Goal: Task Accomplishment & Management: Manage account settings

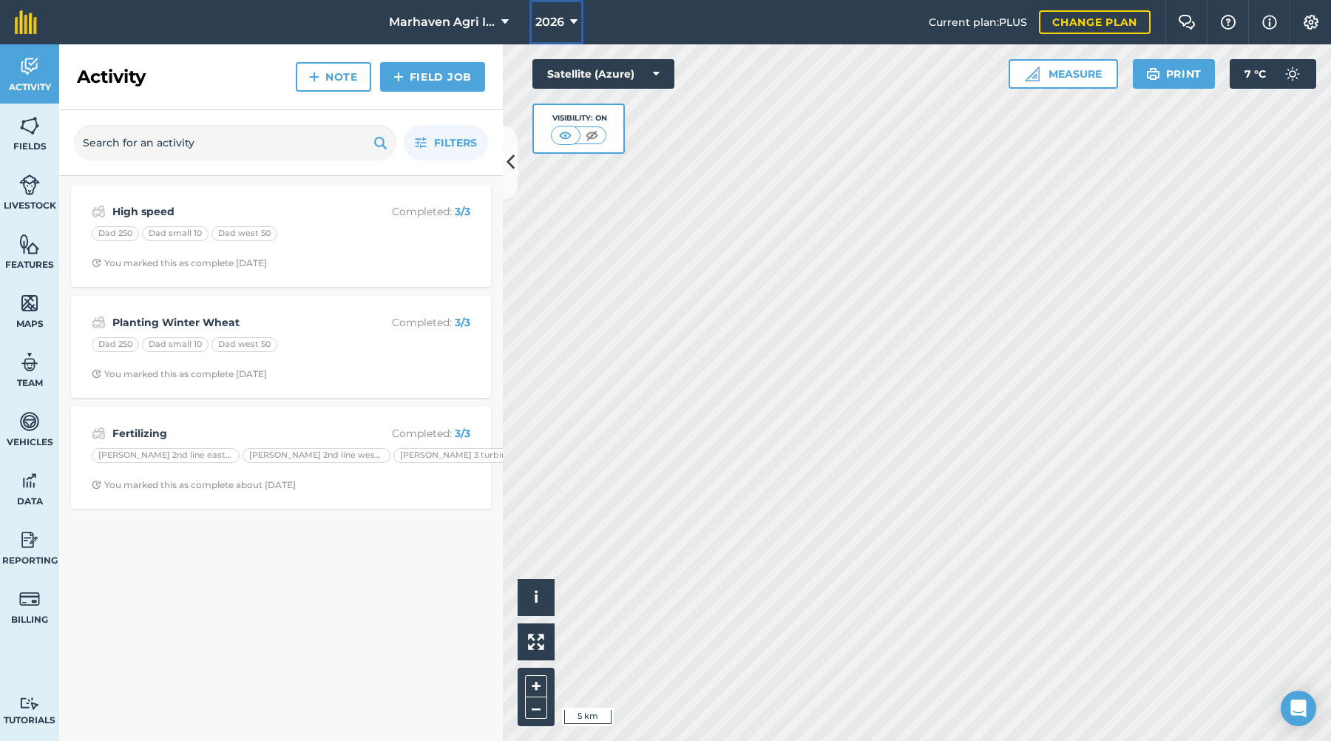
click at [572, 18] on icon at bounding box center [573, 22] width 7 height 18
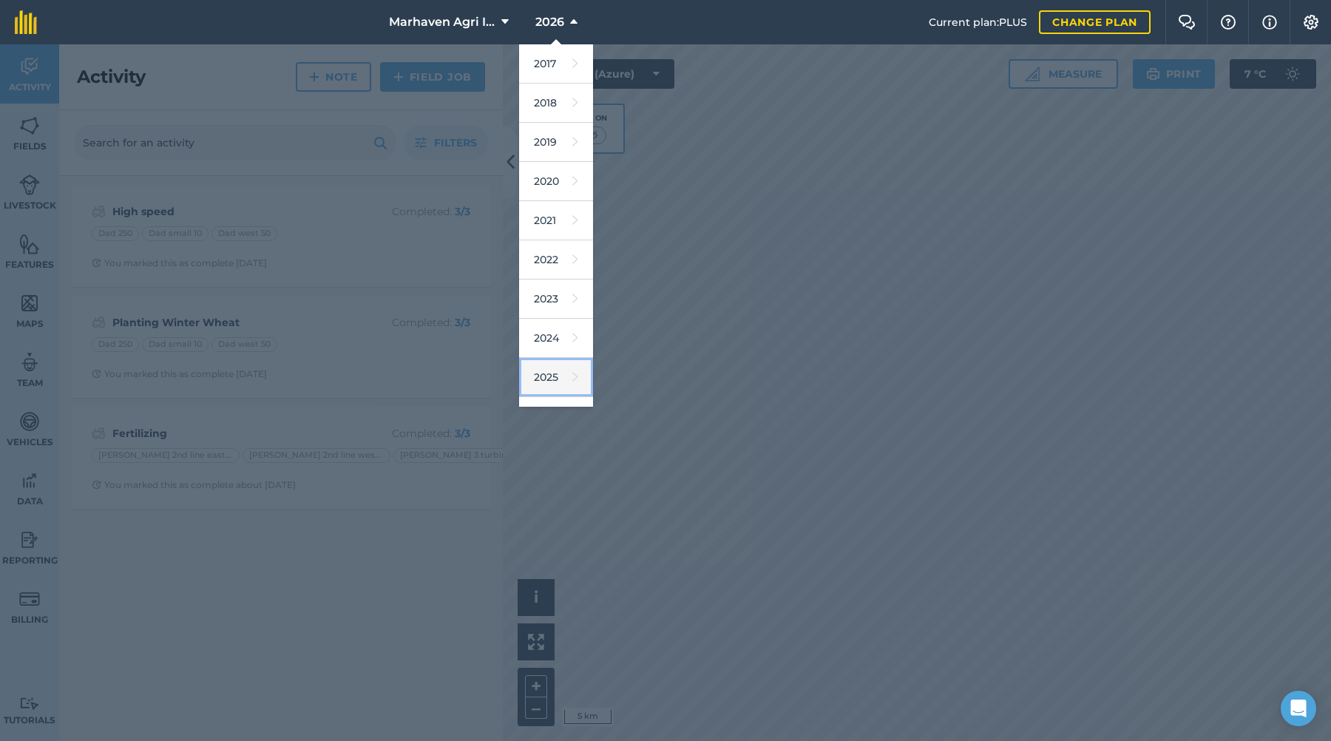
click at [557, 376] on link "2025" at bounding box center [556, 377] width 74 height 39
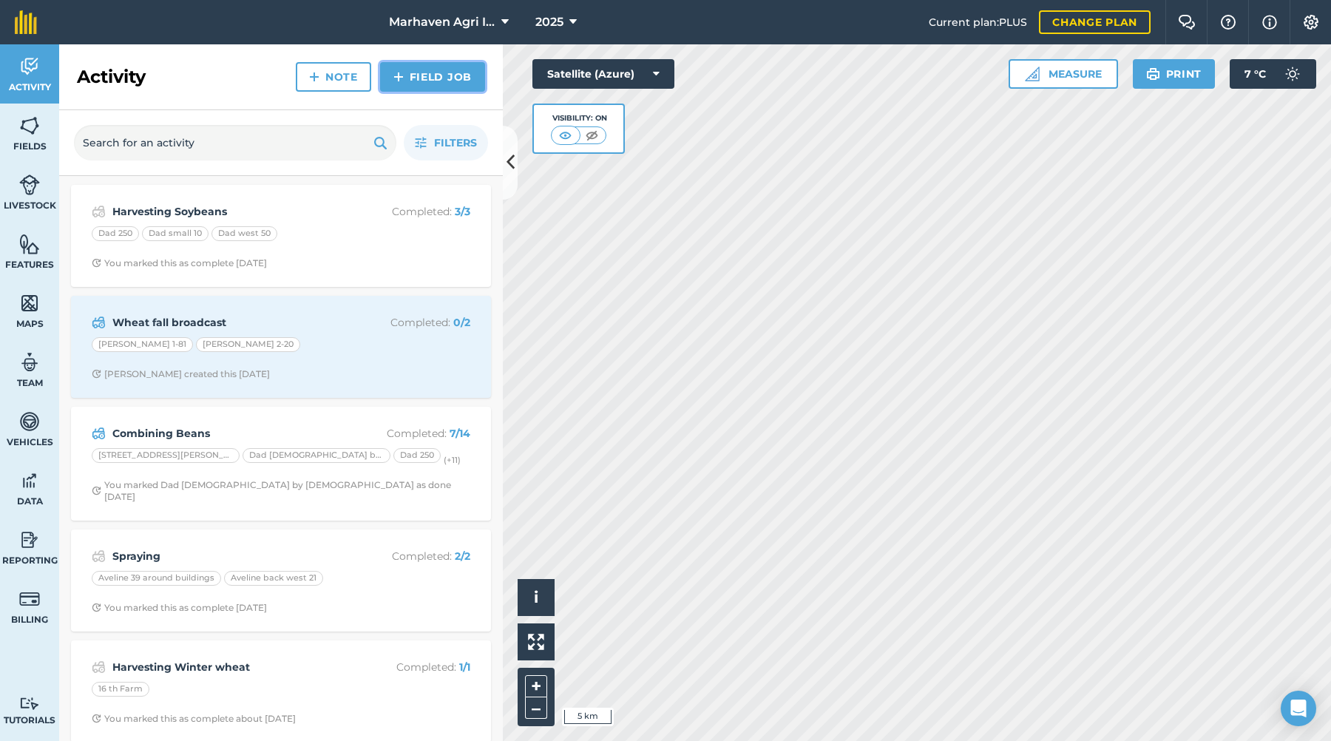
click at [436, 72] on link "Field Job" at bounding box center [432, 77] width 105 height 30
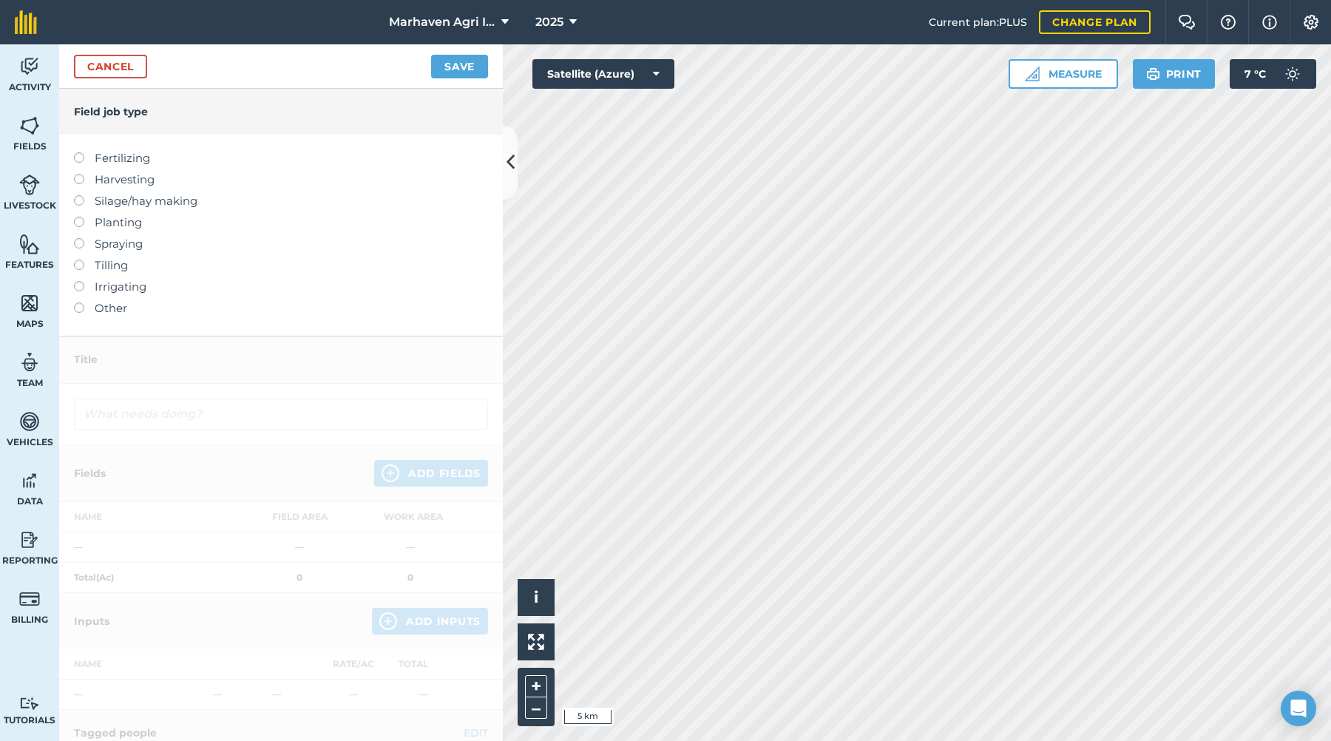
click at [88, 243] on li "Spraying" at bounding box center [281, 244] width 414 height 18
click at [112, 247] on label "Spraying" at bounding box center [281, 244] width 414 height 18
type input "Spraying"
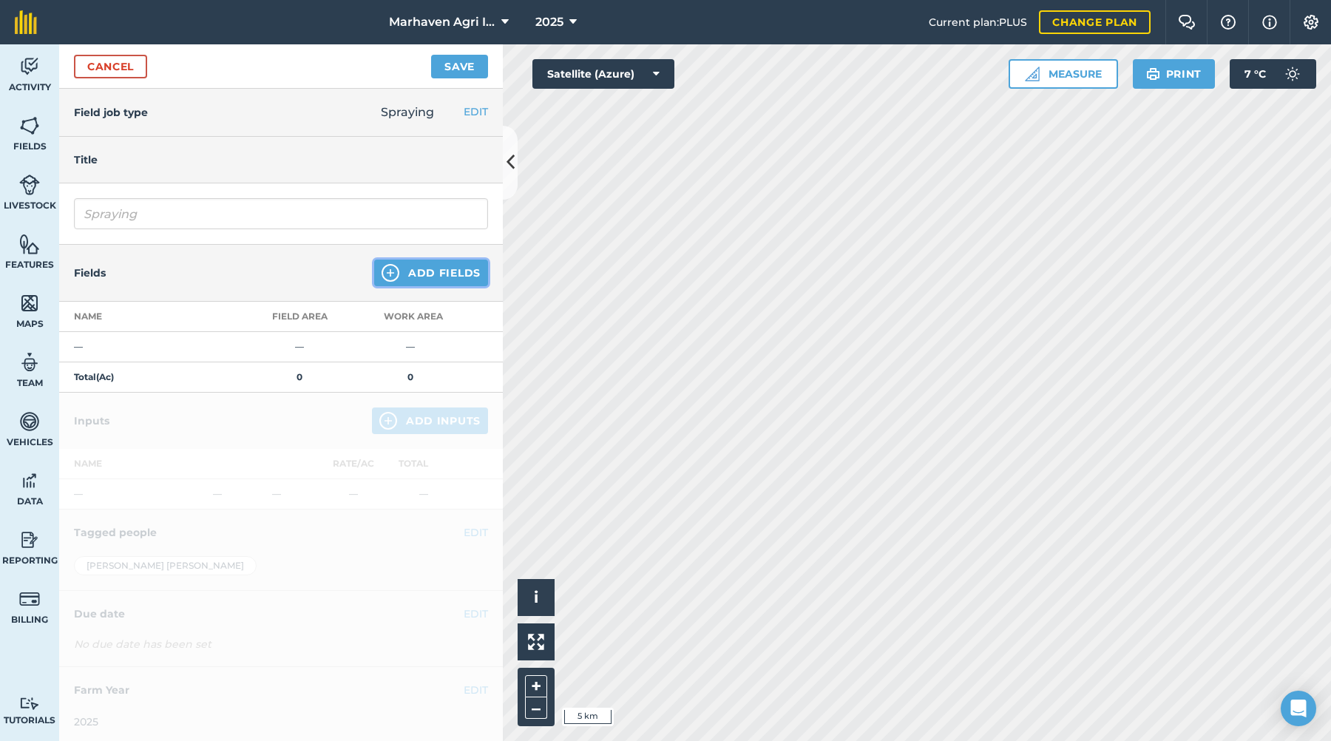
click at [442, 268] on button "Add Fields" at bounding box center [431, 273] width 114 height 27
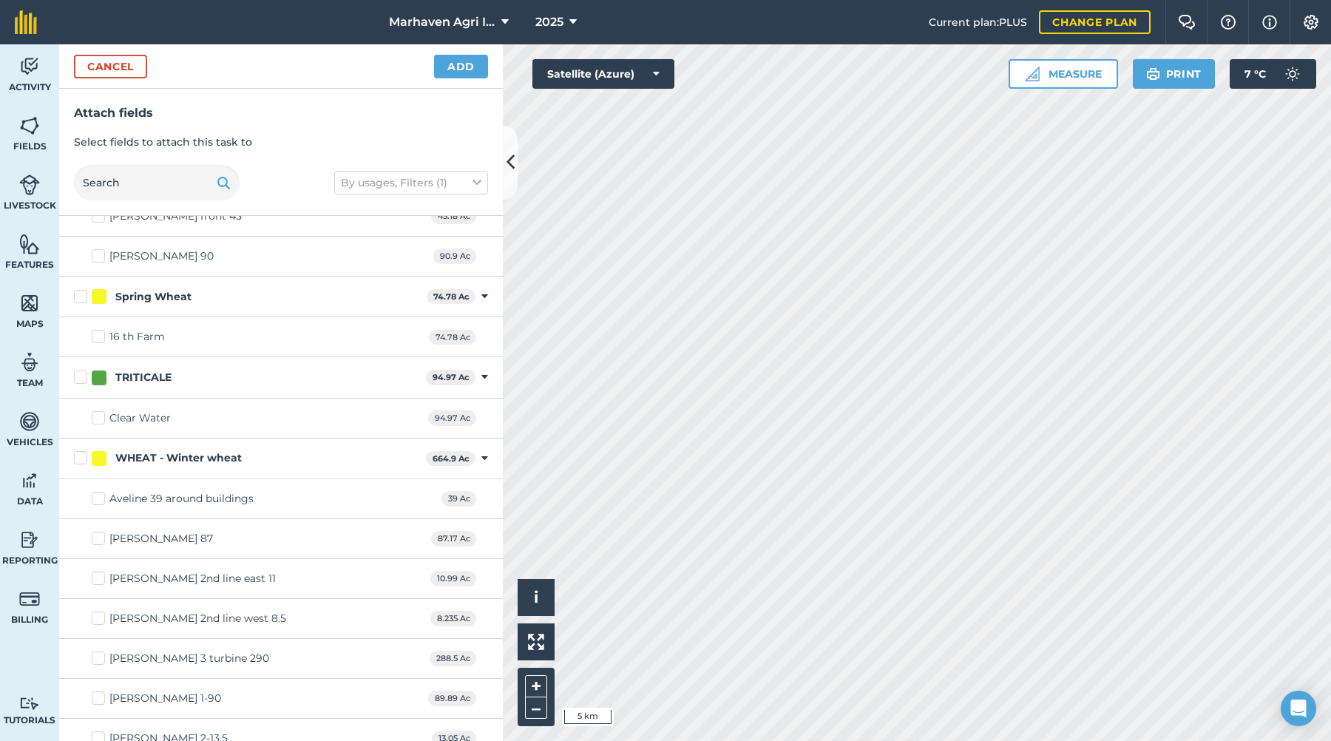
scroll to position [1440, 0]
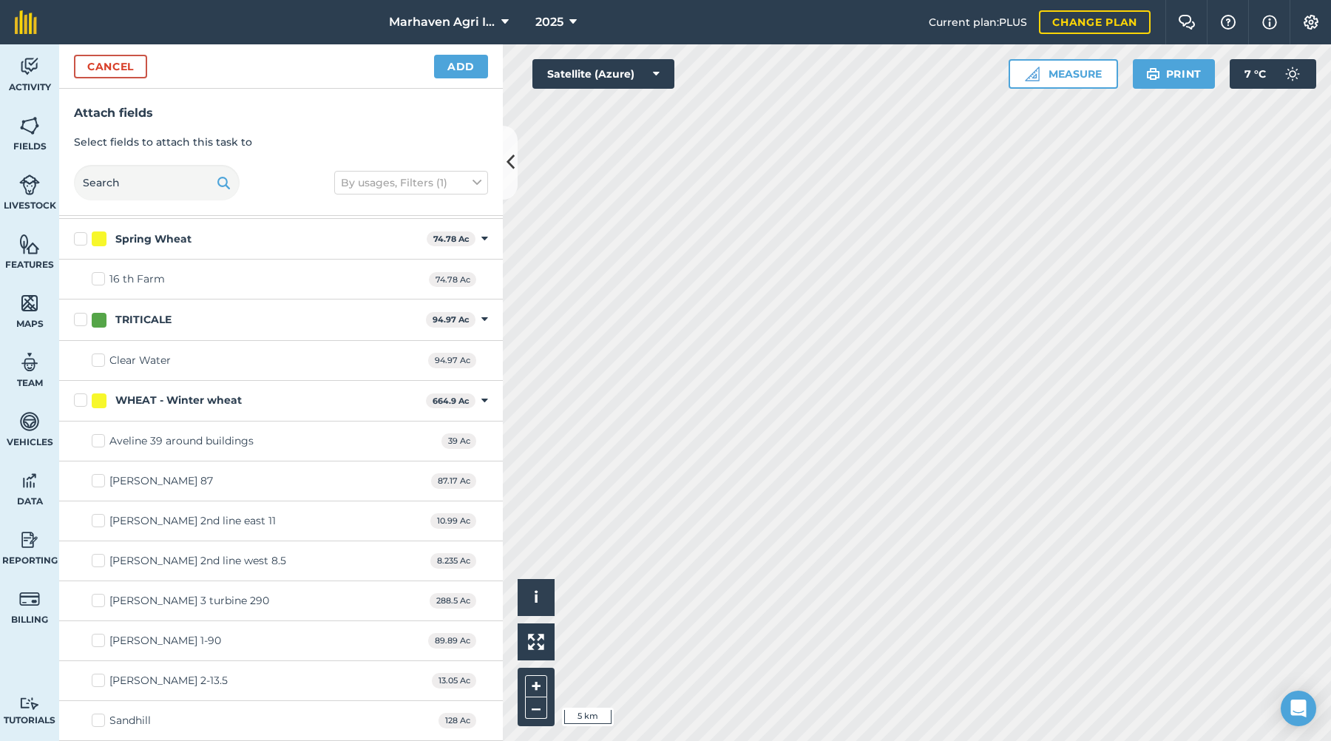
drag, startPoint x: 143, startPoint y: 475, endPoint x: 174, endPoint y: 484, distance: 31.4
click at [147, 478] on div "[PERSON_NAME] 87" at bounding box center [161, 481] width 104 height 16
click at [101, 478] on input "[PERSON_NAME] 87" at bounding box center [97, 478] width 10 height 10
checkbox input "true"
click at [455, 71] on button "Add" at bounding box center [461, 67] width 54 height 24
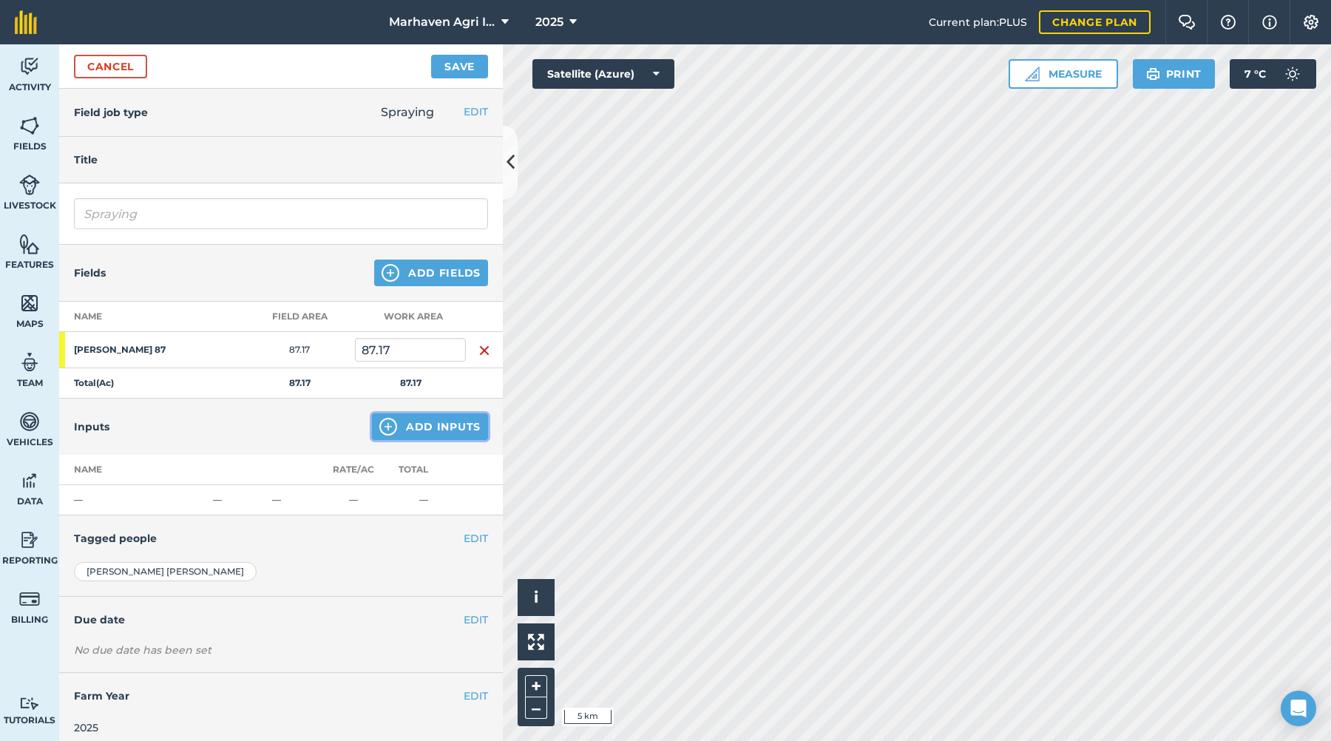
click at [419, 424] on button "Add Inputs" at bounding box center [430, 426] width 116 height 27
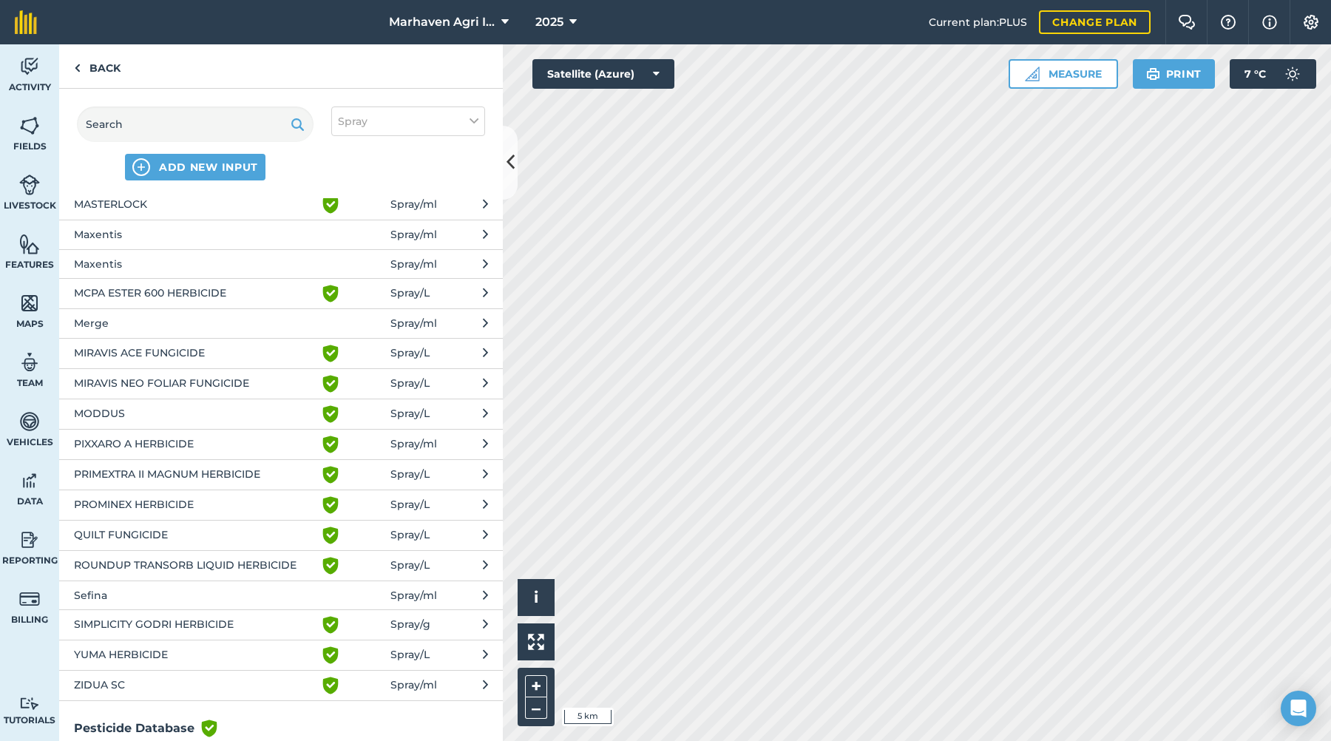
scroll to position [379, 0]
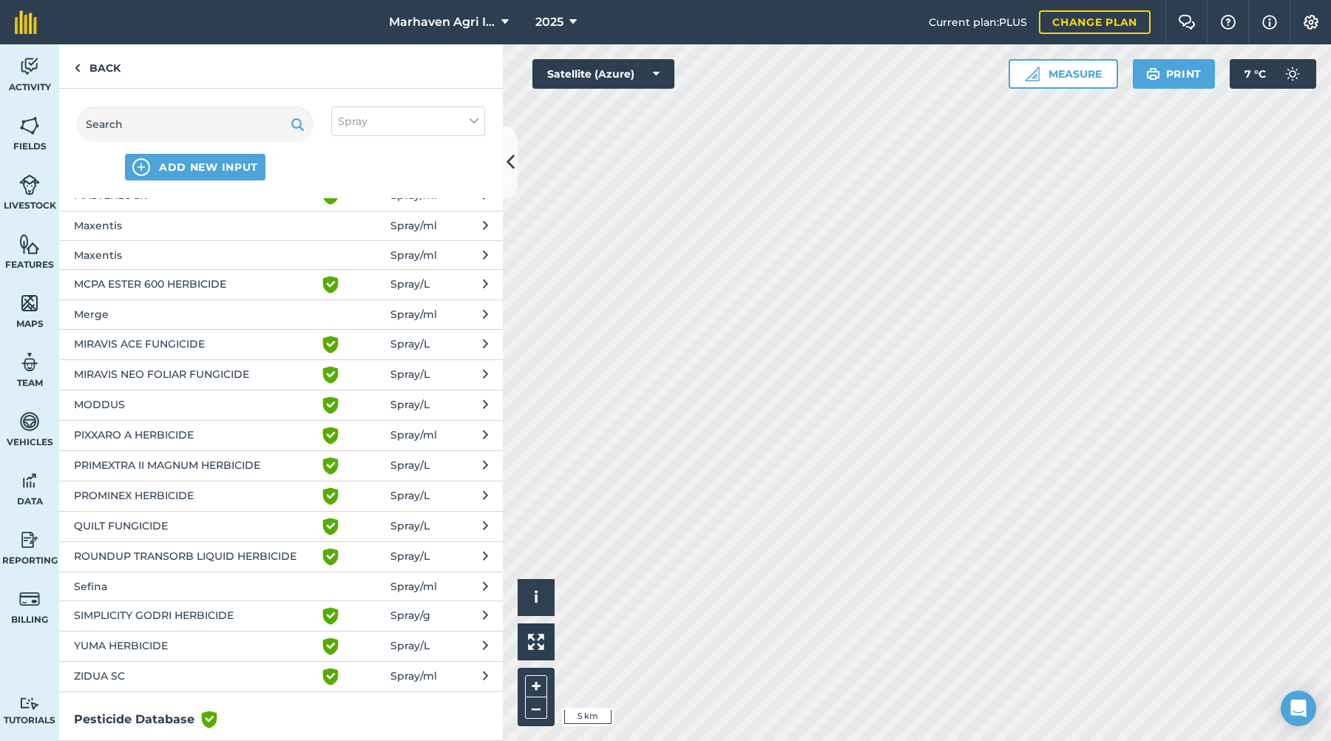
click at [112, 551] on span "ROUNDUP TRANSORB LIQUID HERBICIDE" at bounding box center [195, 557] width 242 height 18
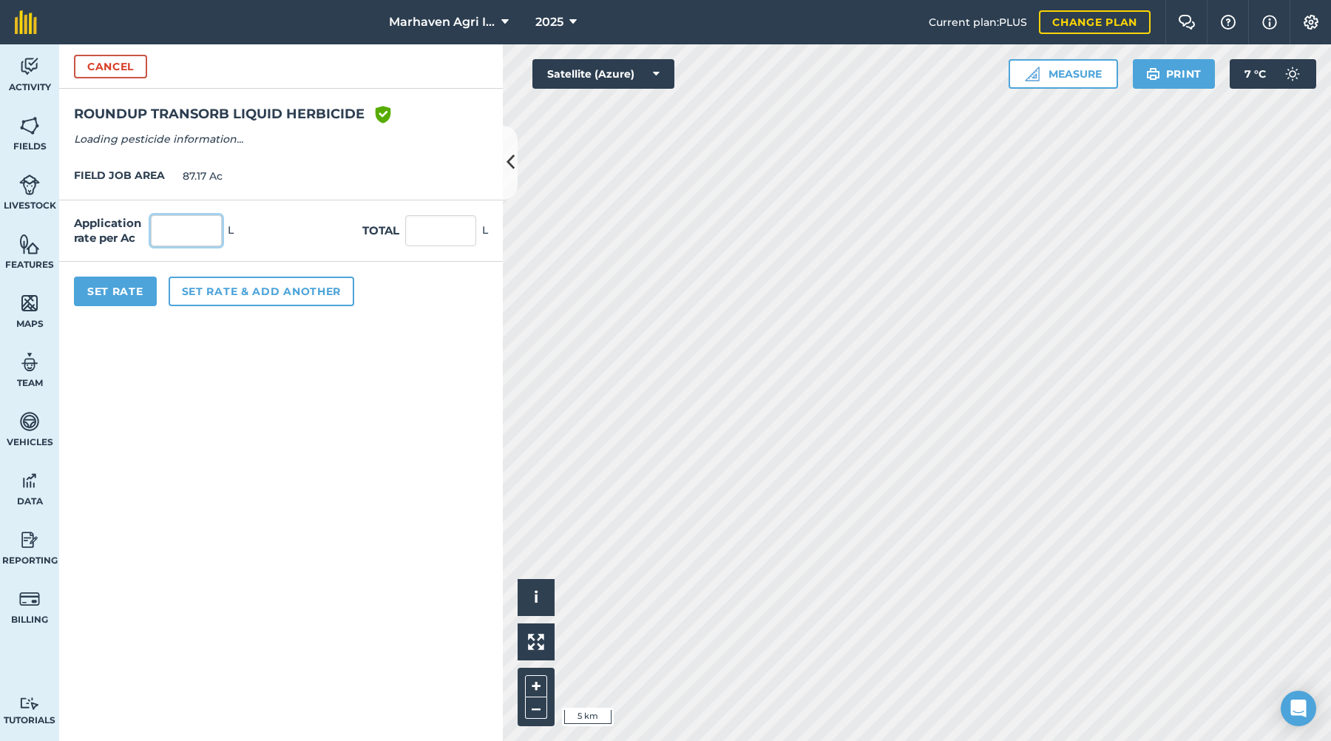
click at [154, 234] on input "text" at bounding box center [186, 230] width 71 height 31
type input "1.3"
type input "113.321"
click at [132, 289] on button "Set Rate" at bounding box center [115, 292] width 83 height 30
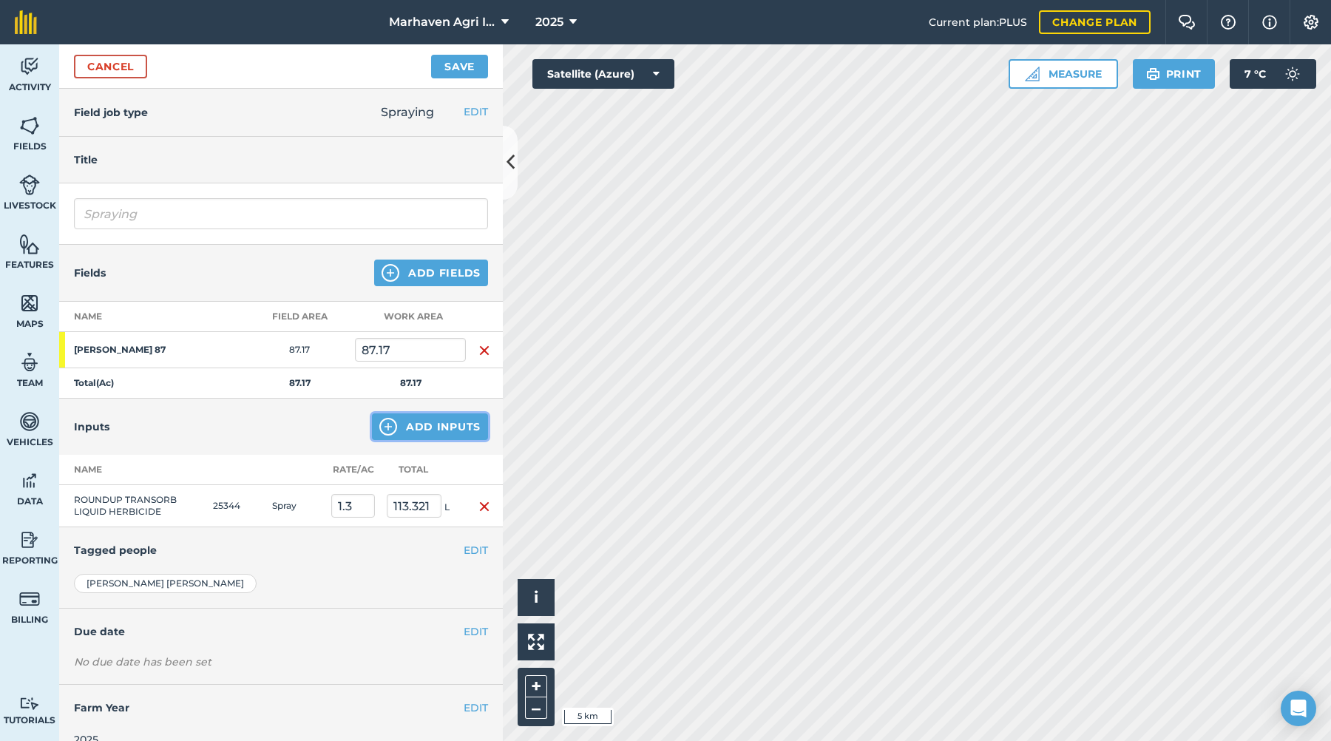
click at [422, 423] on button "Add Inputs" at bounding box center [430, 426] width 116 height 27
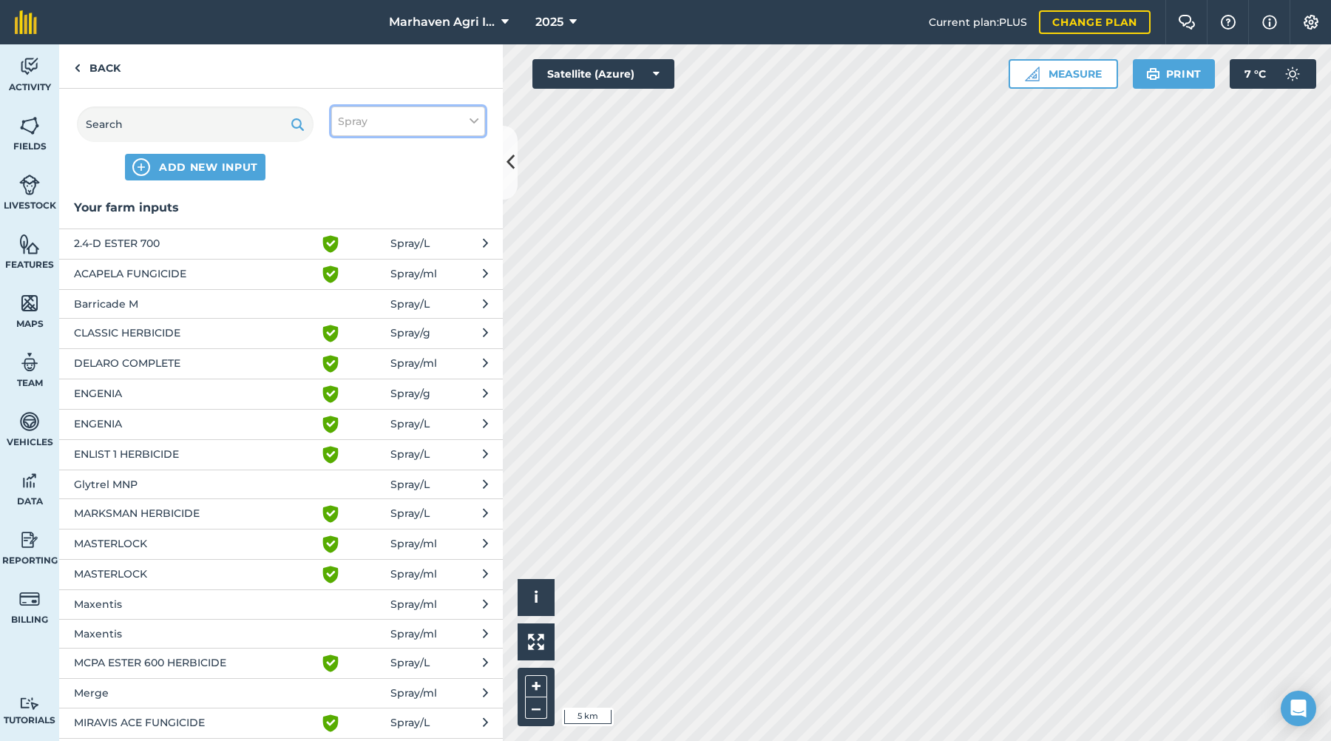
click at [421, 115] on button "Spray" at bounding box center [408, 121] width 154 height 30
click at [361, 234] on label "Fuel" at bounding box center [408, 235] width 140 height 16
click at [348, 234] on input "Fuel" at bounding box center [343, 232] width 10 height 10
checkbox input "true"
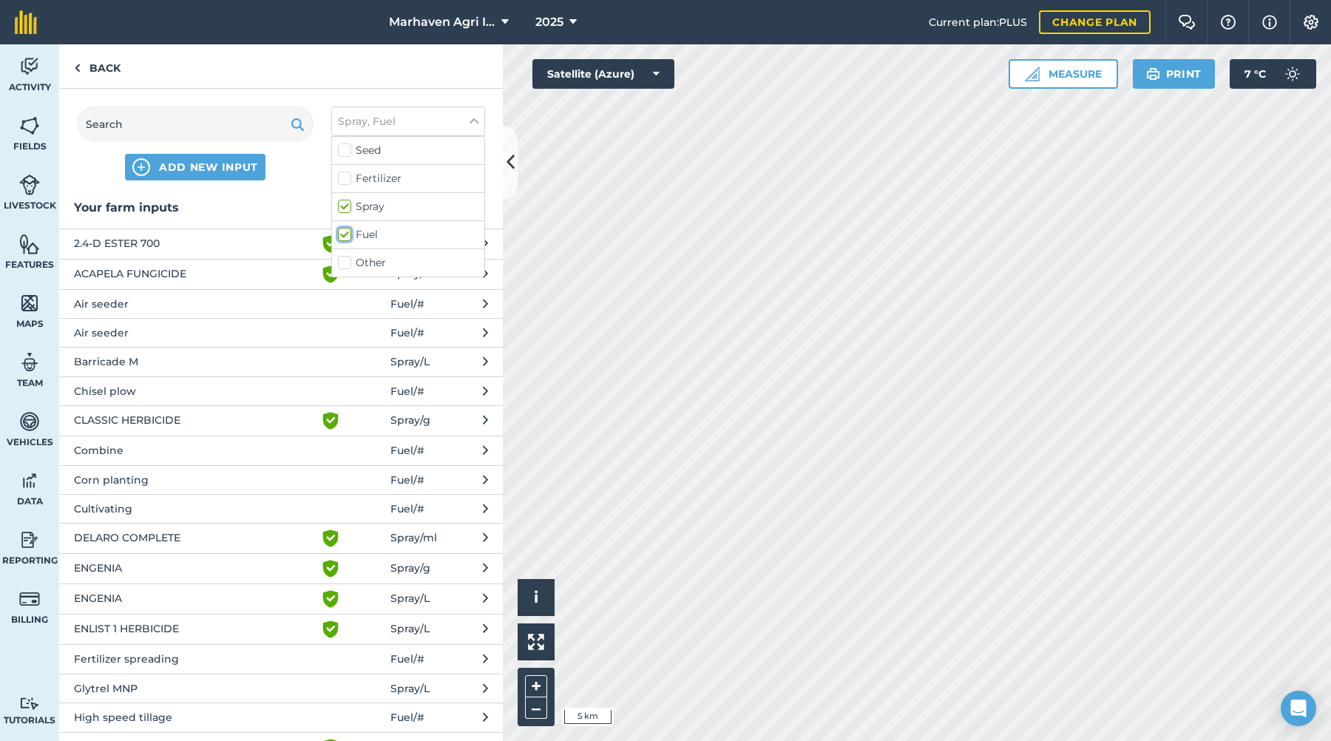
scroll to position [444, 0]
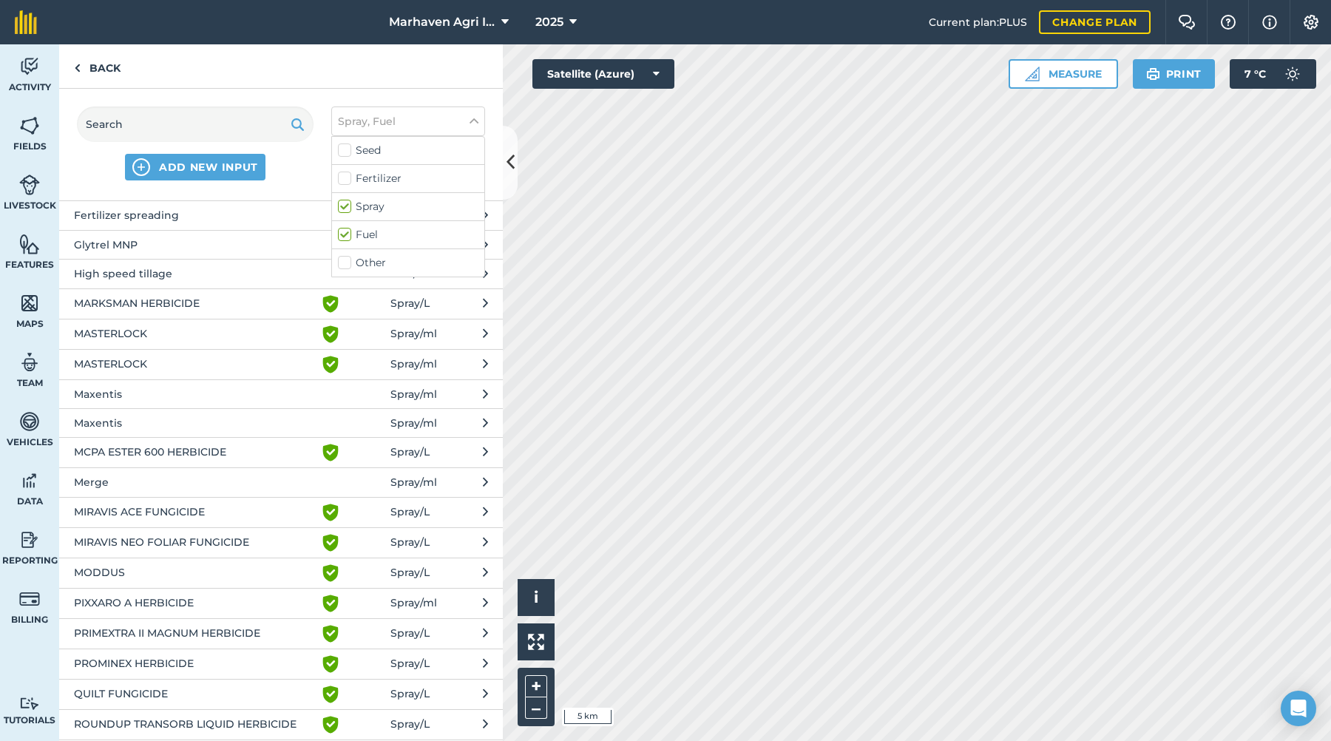
click at [361, 206] on label "Spray" at bounding box center [408, 207] width 140 height 16
click at [348, 206] on input "Spray" at bounding box center [343, 204] width 10 height 10
checkbox input "false"
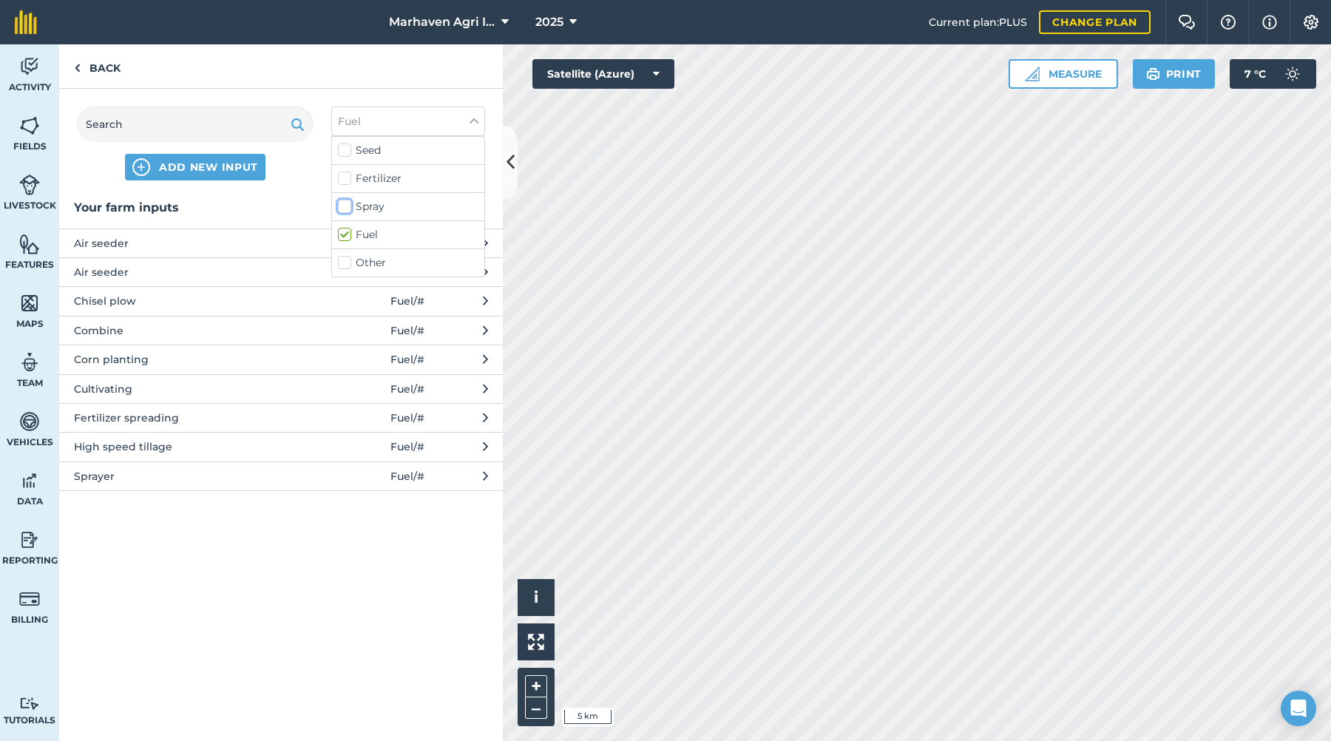
scroll to position [0, 0]
click at [96, 474] on span "Sprayer" at bounding box center [195, 476] width 242 height 16
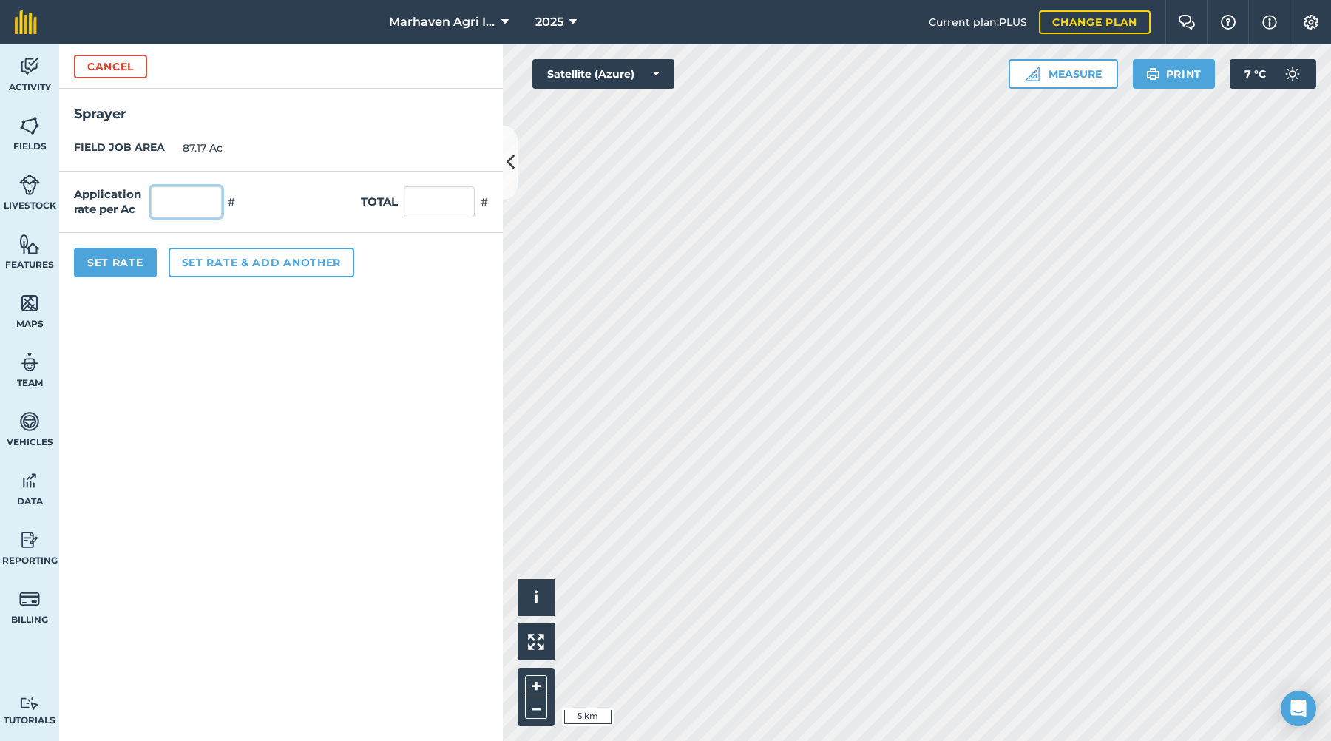
click at [190, 200] on input "text" at bounding box center [186, 201] width 71 height 31
type input "1"
type input "87.17"
click at [112, 263] on button "Set Rate" at bounding box center [115, 263] width 83 height 30
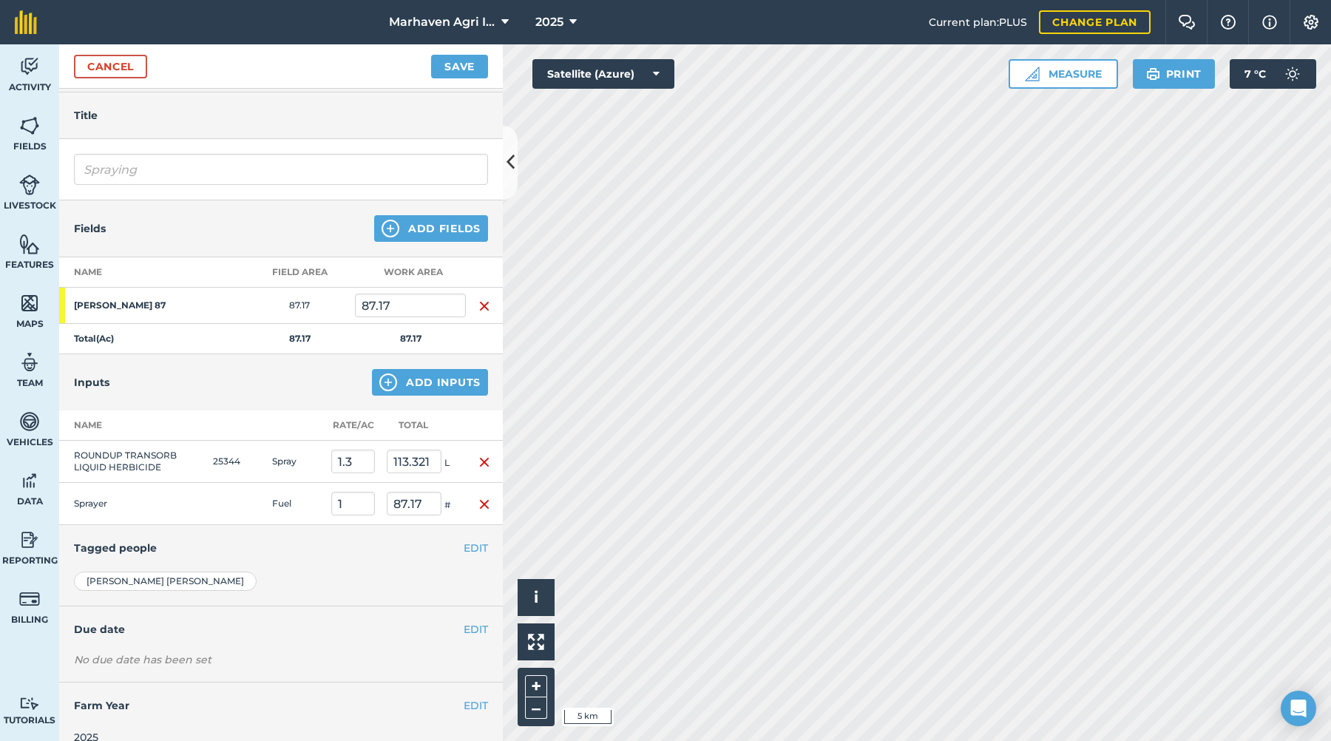
scroll to position [64, 0]
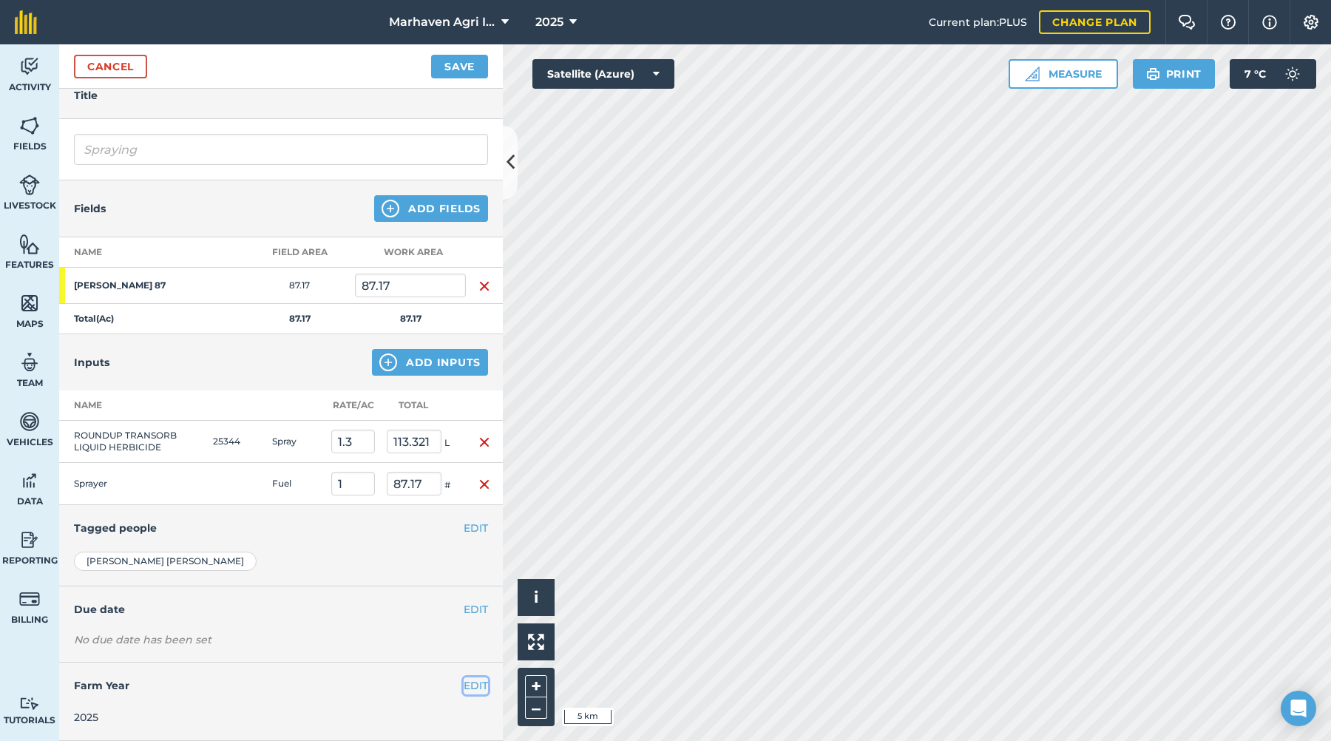
drag, startPoint x: 459, startPoint y: 683, endPoint x: 407, endPoint y: 674, distance: 52.5
click at [464, 683] on button "EDIT" at bounding box center [476, 685] width 24 height 16
click at [110, 734] on select "2017 2018 2019 2020 2021 2022 2023 2024 2025 2026 2027" at bounding box center [94, 732] width 40 height 15
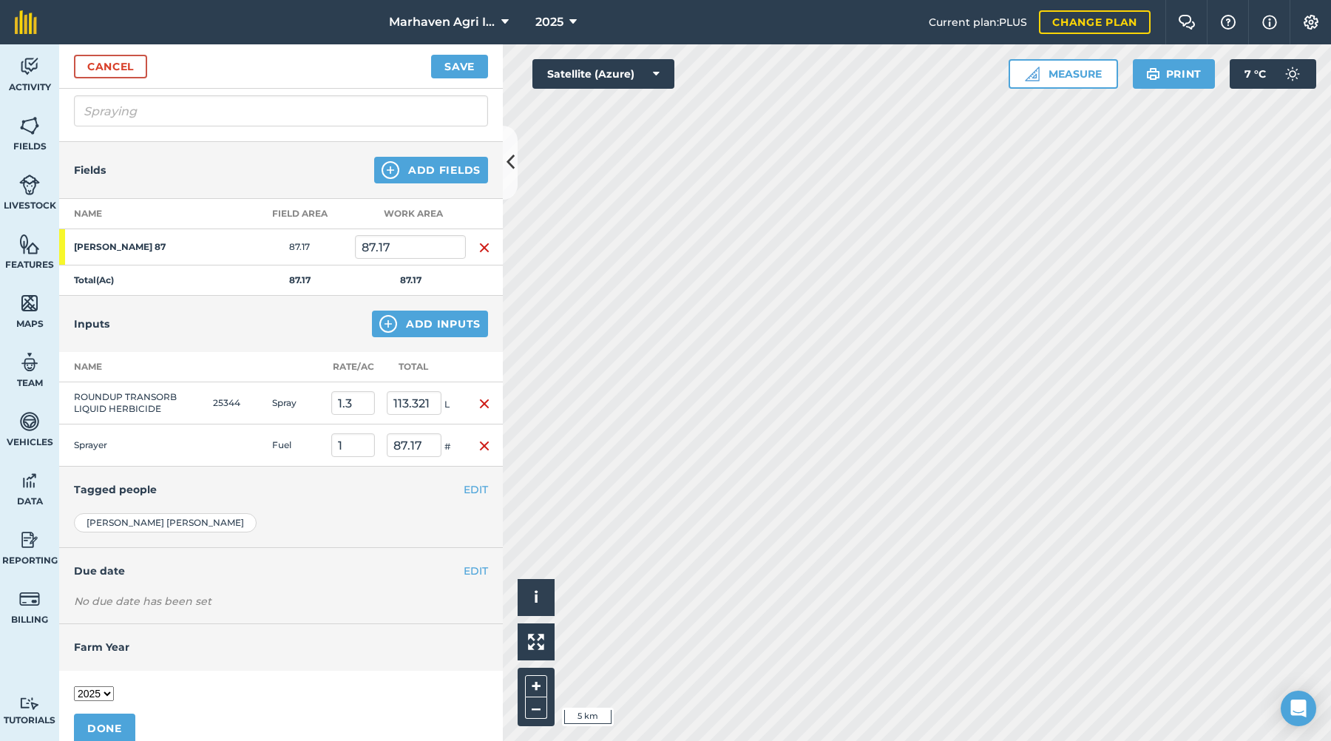
scroll to position [121, 0]
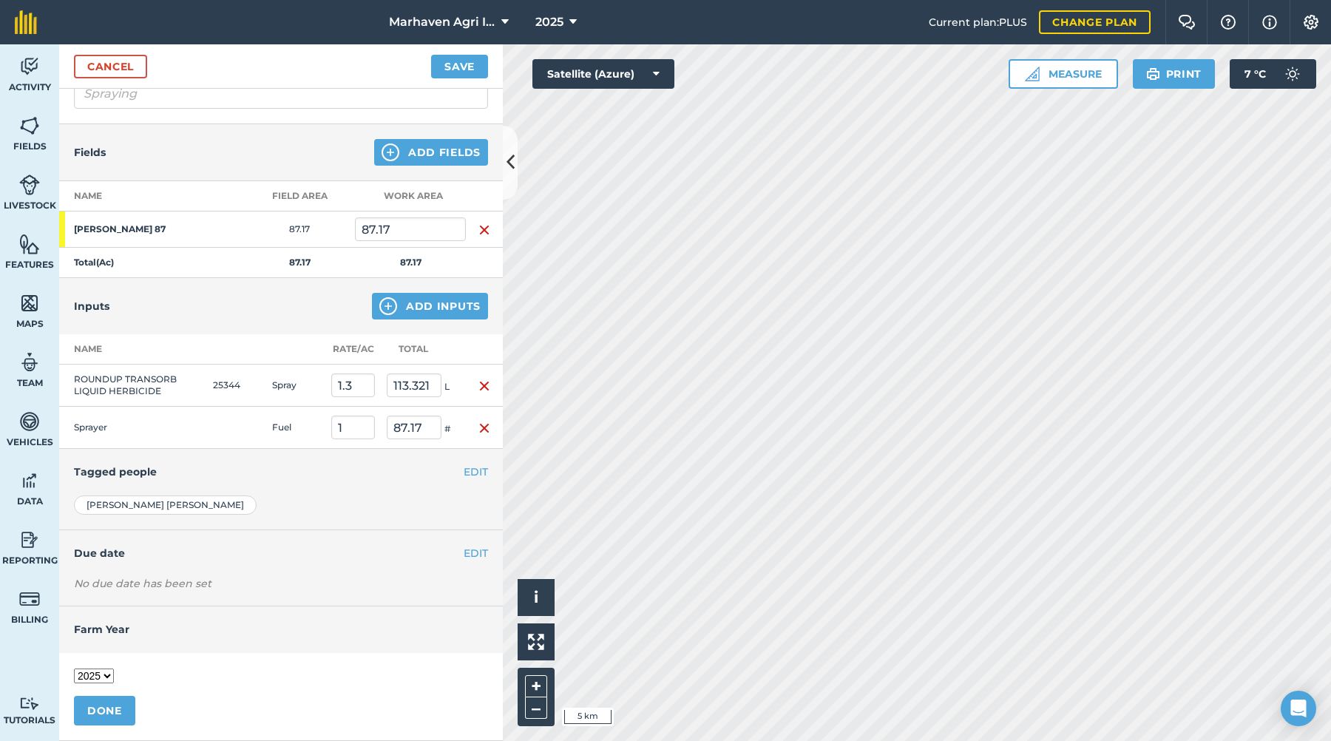
click at [101, 678] on select "2017 2018 2019 2020 2021 2022 2023 2024 2025 2026 2027" at bounding box center [94, 675] width 40 height 15
select select "2026"
click at [74, 668] on select "2017 2018 2019 2020 2021 2022 2023 2024 2025 2026 2027" at bounding box center [94, 675] width 40 height 15
click at [457, 63] on button "Save" at bounding box center [459, 67] width 57 height 24
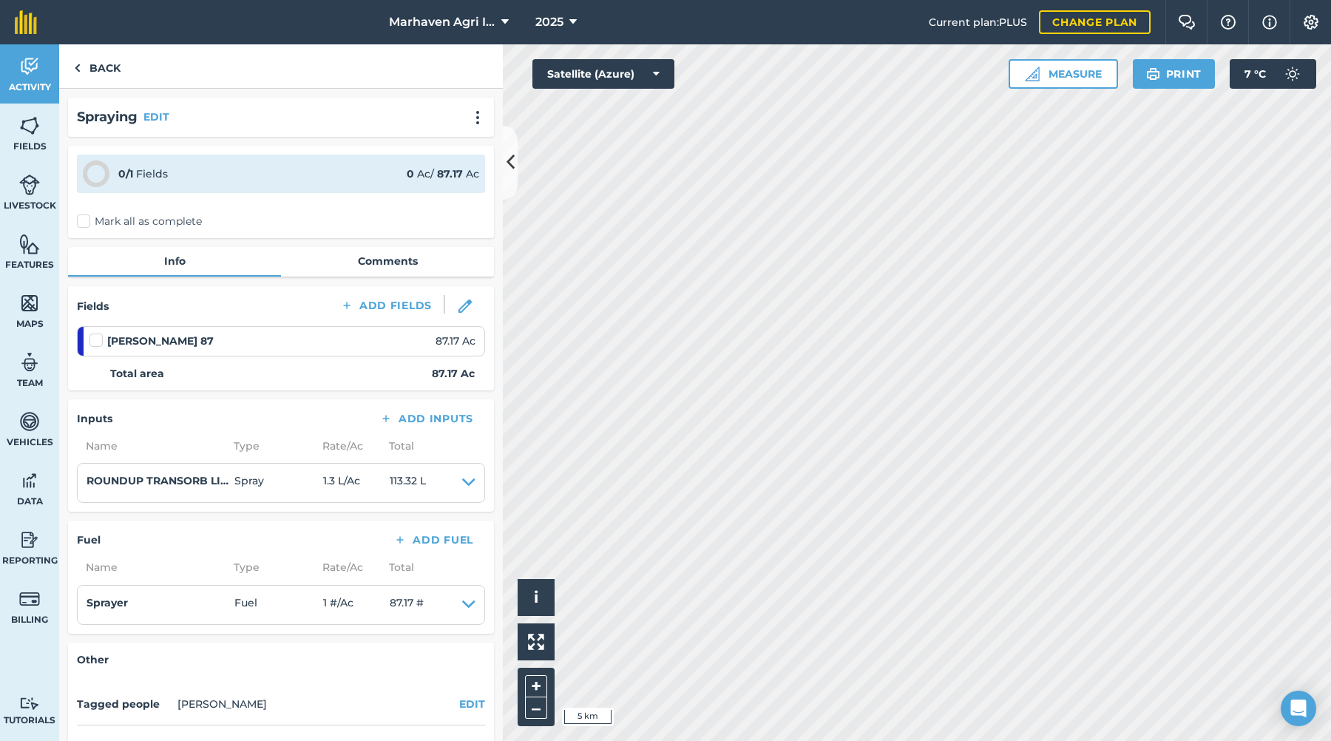
click at [86, 221] on label "Mark all as complete" at bounding box center [139, 222] width 125 height 16
click at [86, 221] on input "Mark all as complete" at bounding box center [82, 219] width 10 height 10
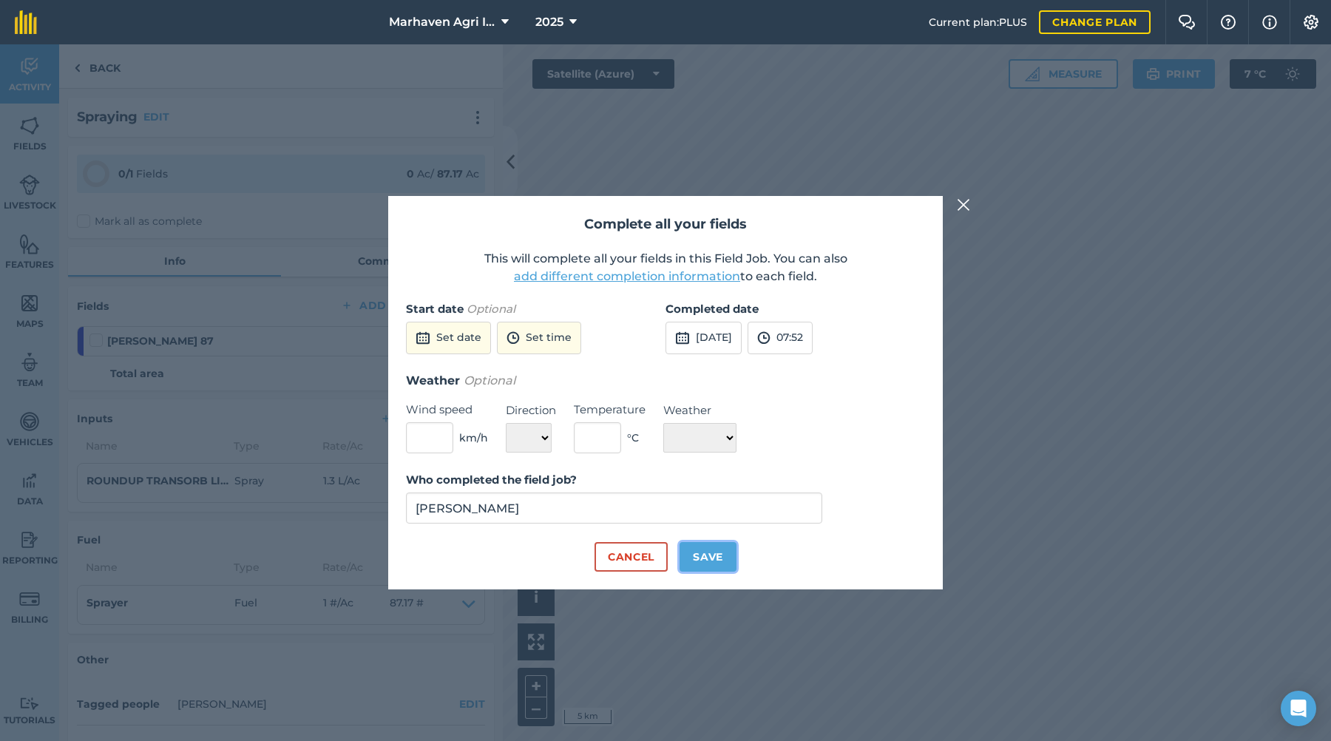
click at [685, 548] on button "Save" at bounding box center [708, 557] width 57 height 30
checkbox input "true"
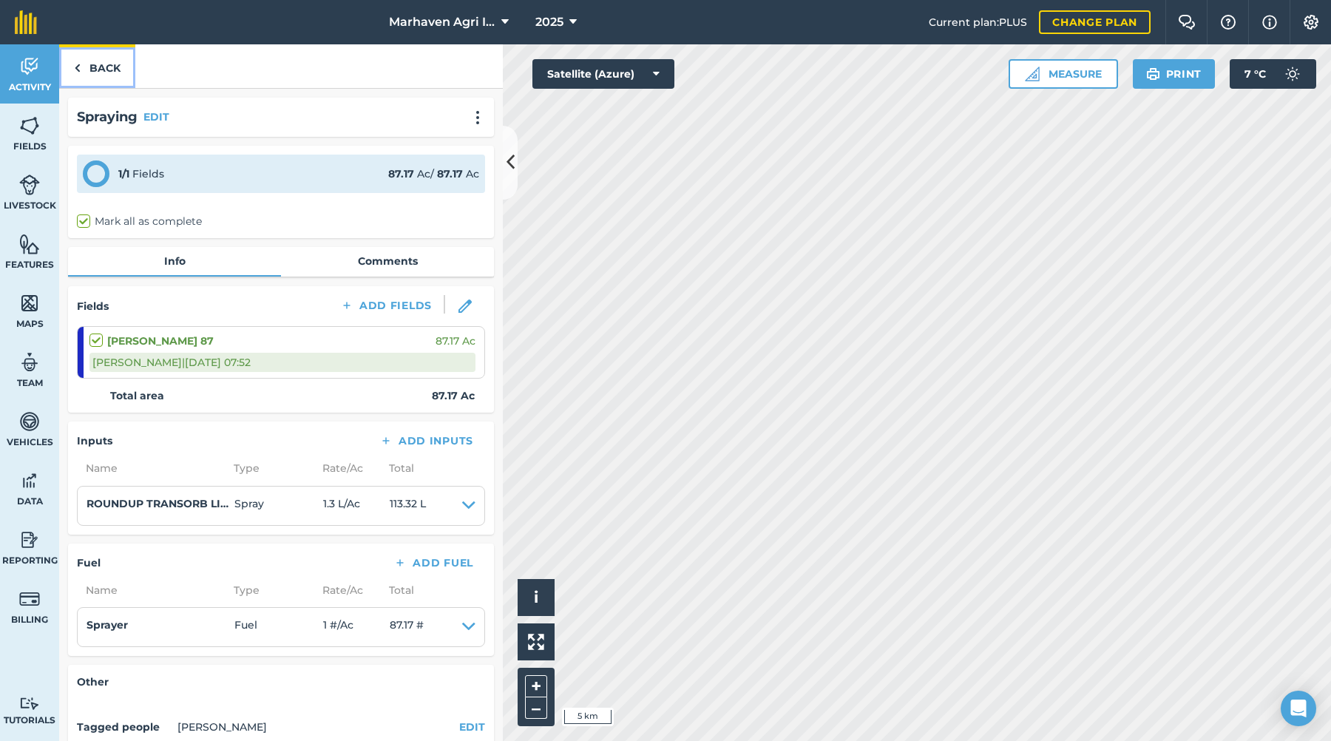
click at [112, 67] on link "Back" at bounding box center [97, 66] width 76 height 44
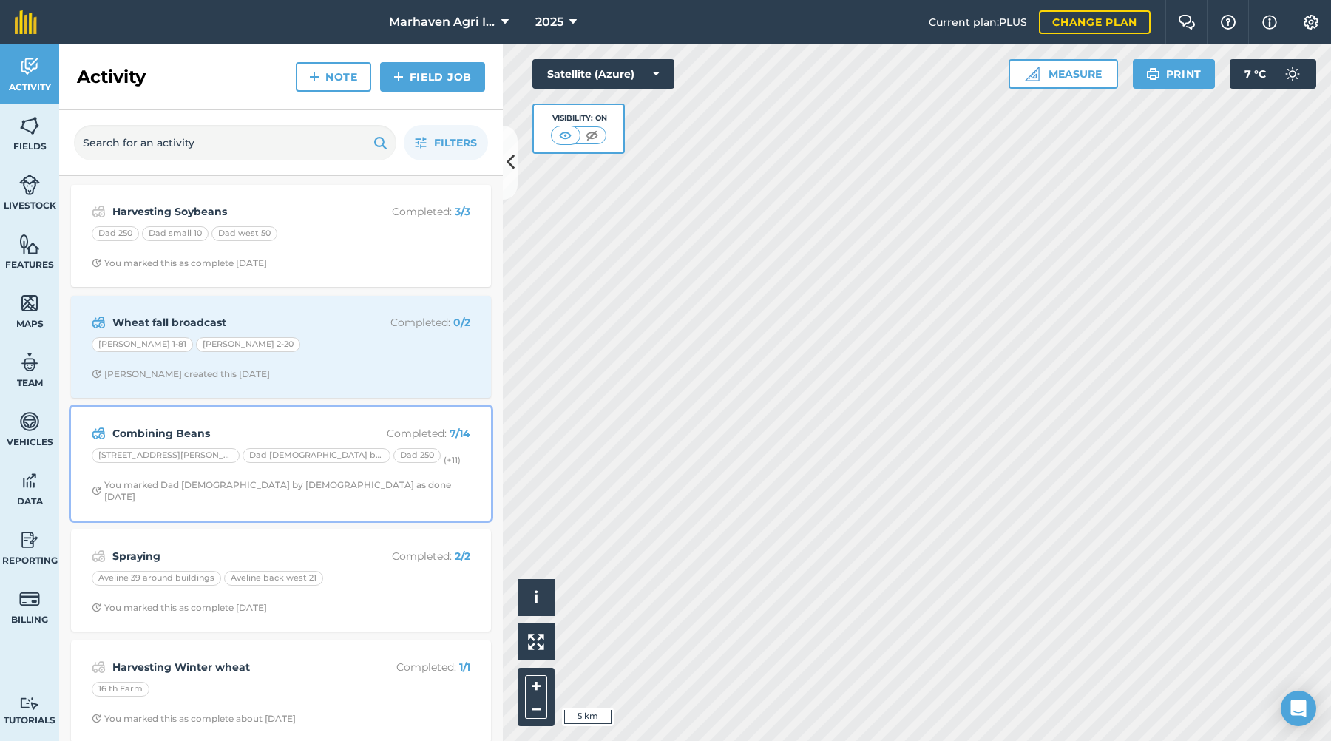
click at [261, 436] on strong "Combining Beans" at bounding box center [229, 433] width 234 height 16
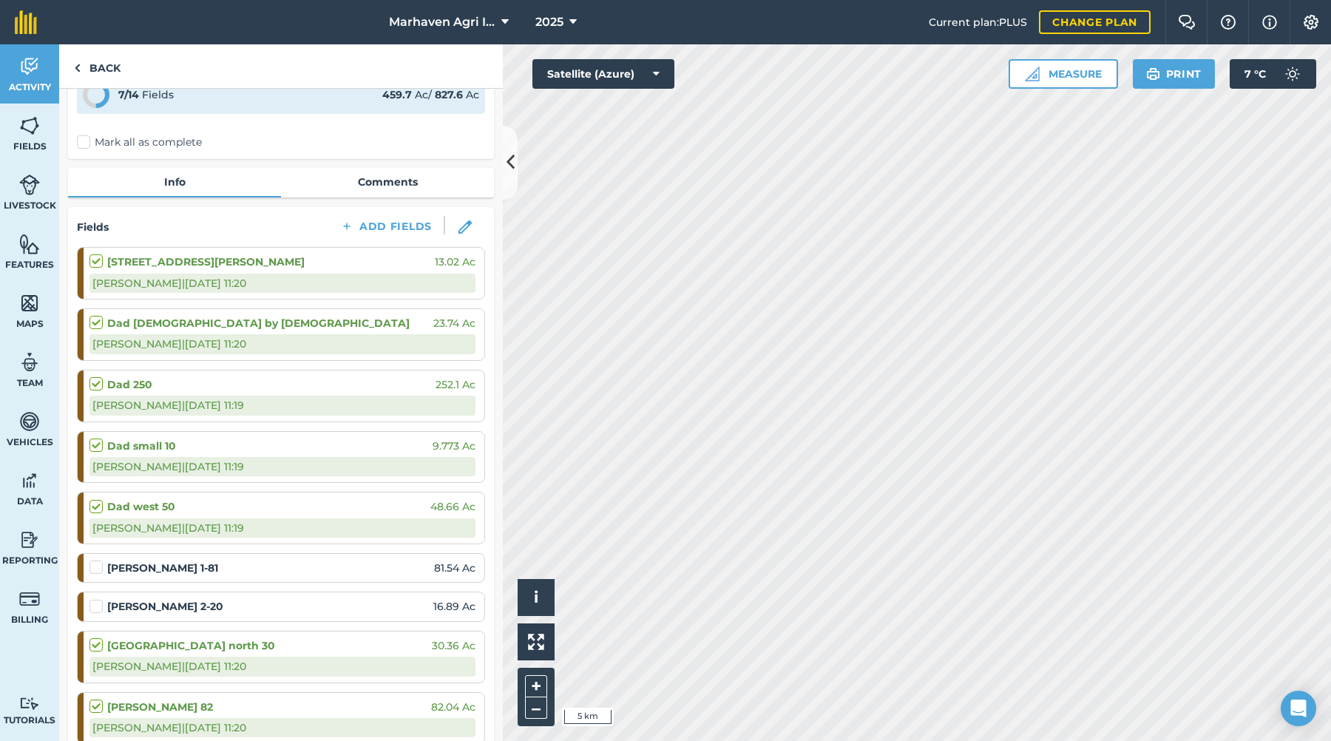
scroll to position [222, 0]
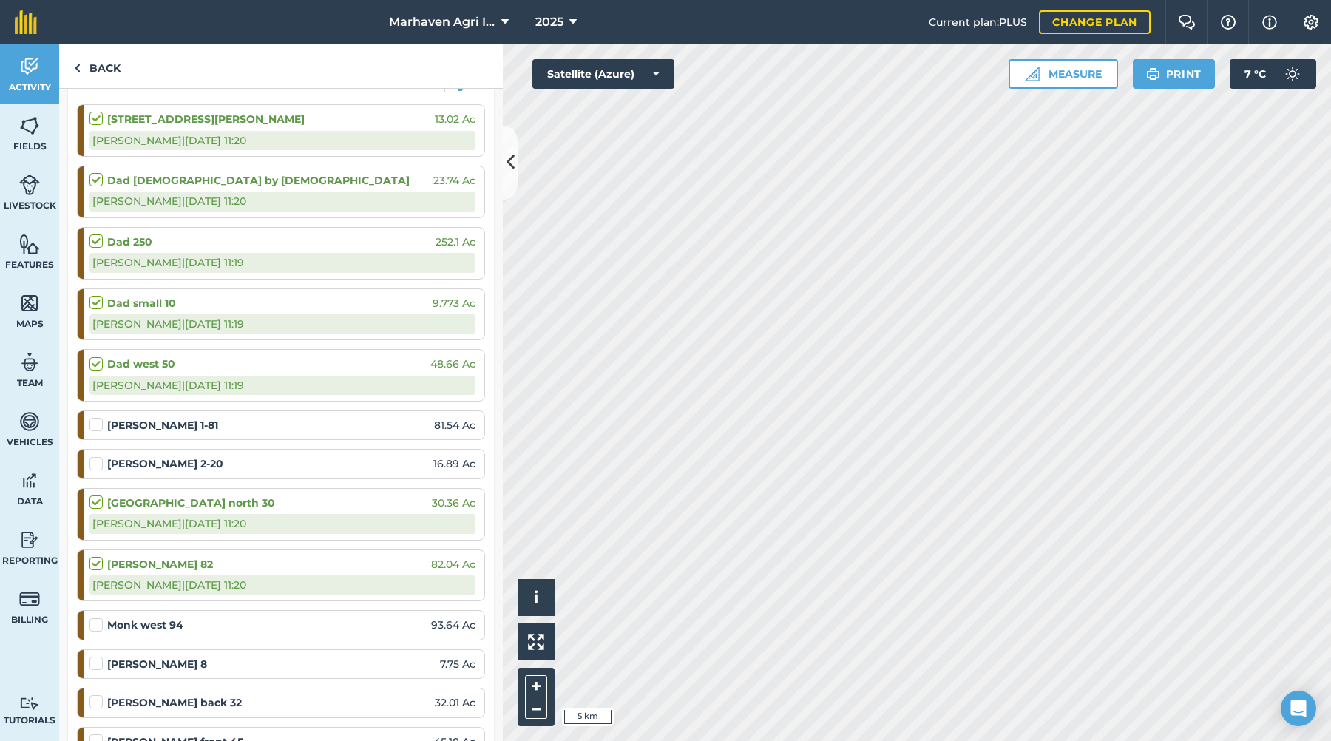
click at [101, 417] on label at bounding box center [98, 417] width 18 height 0
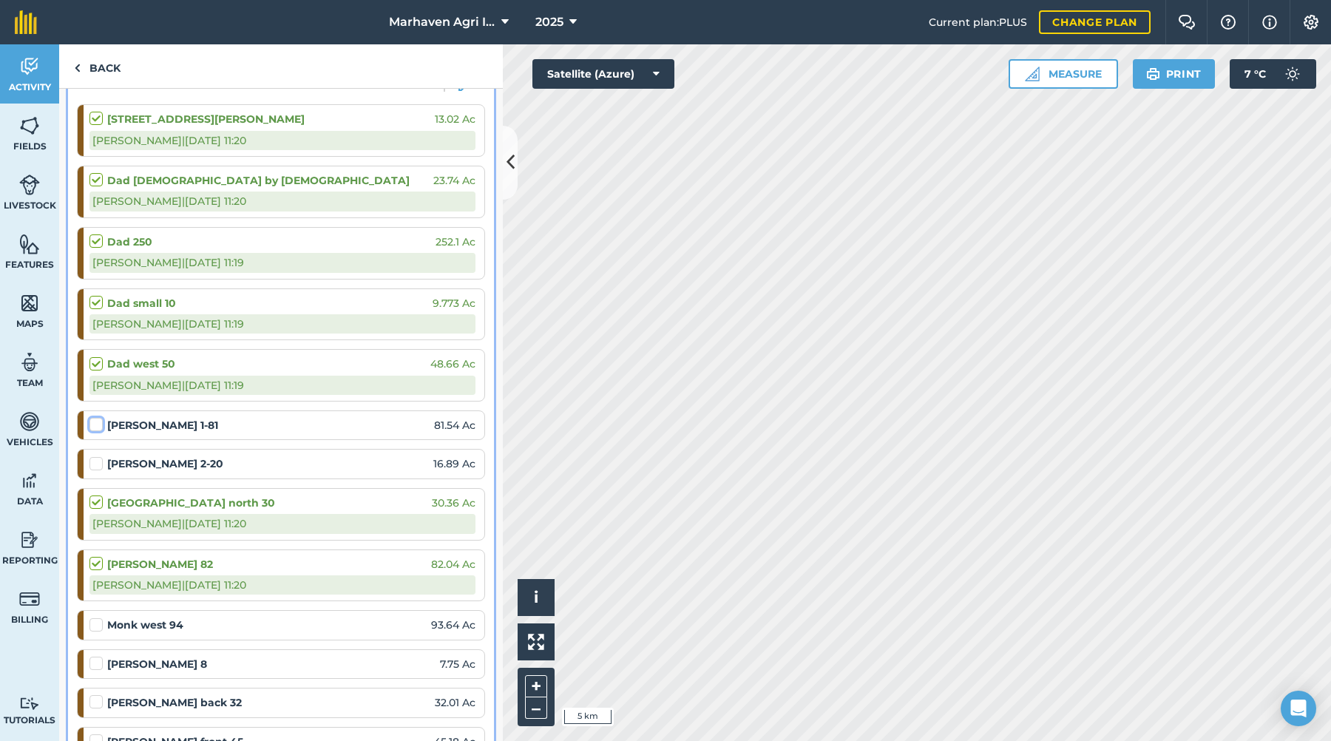
click at [99, 427] on input "checkbox" at bounding box center [94, 422] width 10 height 10
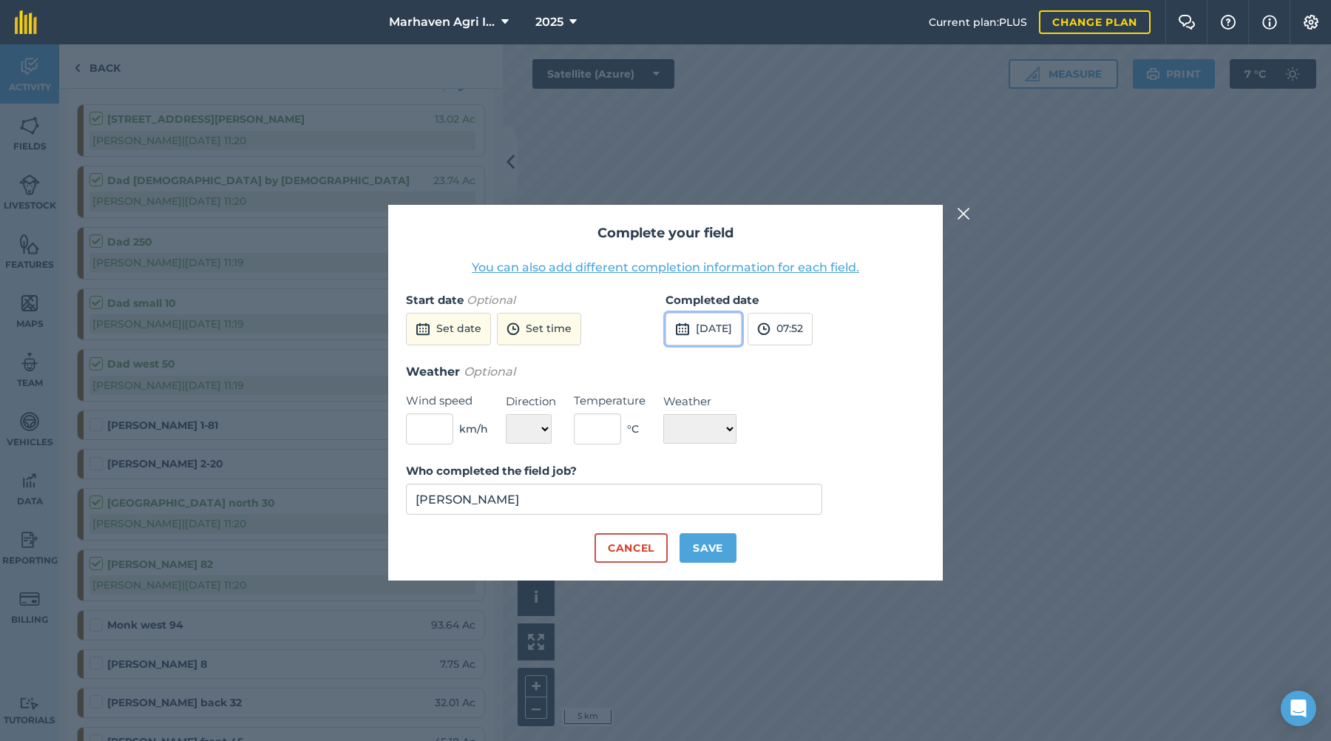
click at [722, 327] on button "[DATE]" at bounding box center [704, 329] width 76 height 33
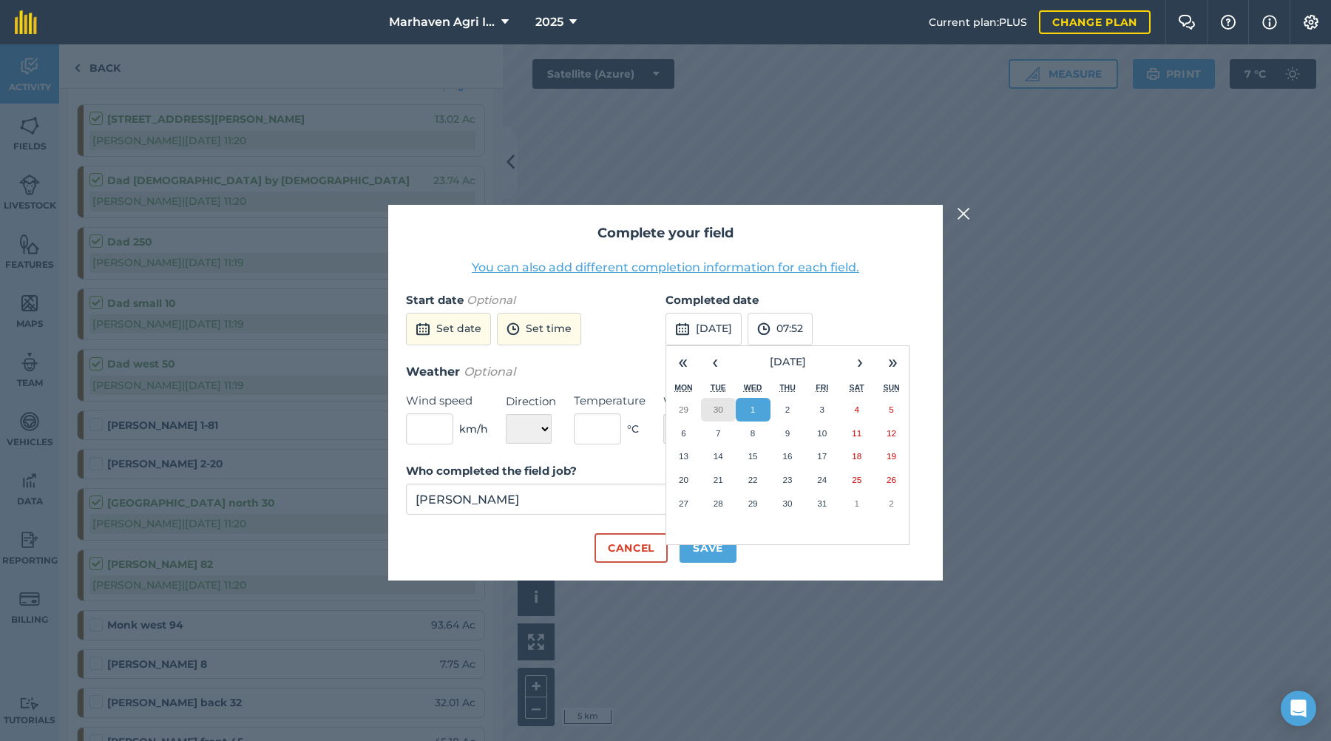
click at [717, 404] on abbr "30" at bounding box center [719, 409] width 10 height 10
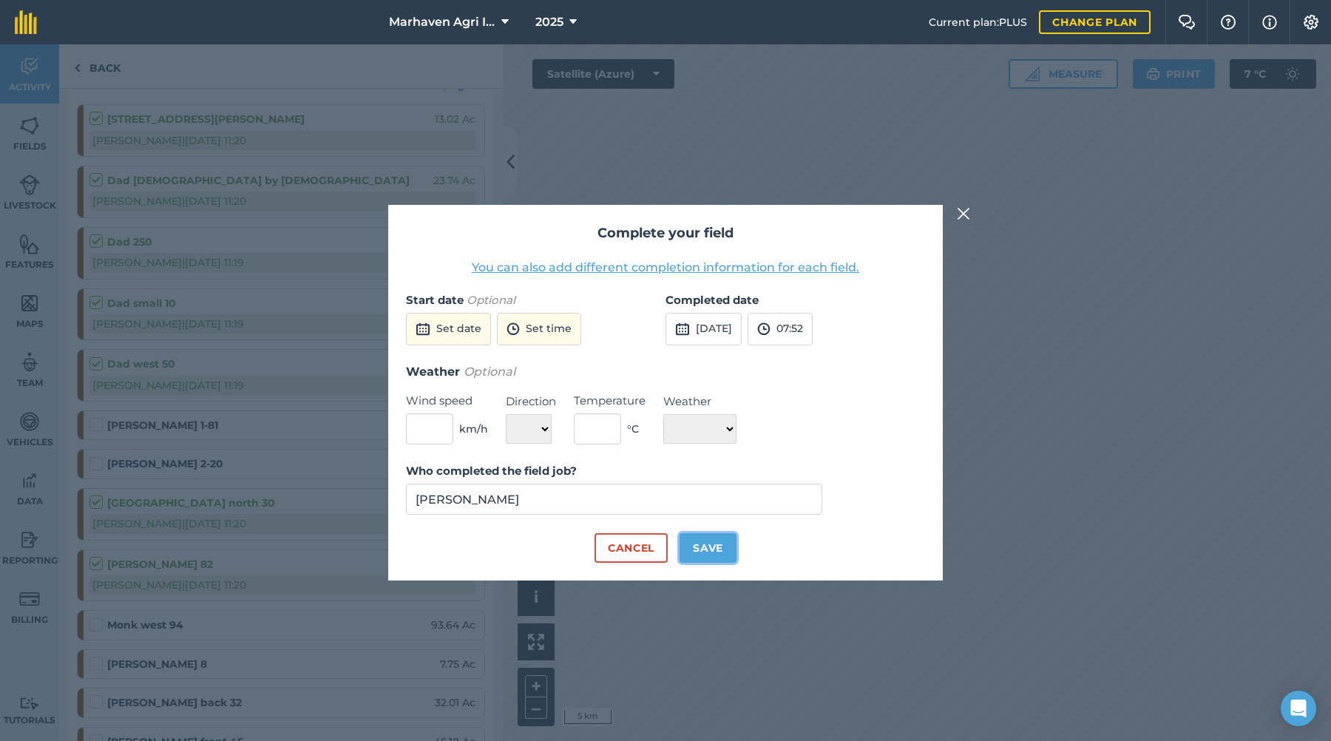
click at [715, 543] on button "Save" at bounding box center [708, 548] width 57 height 30
checkbox input "true"
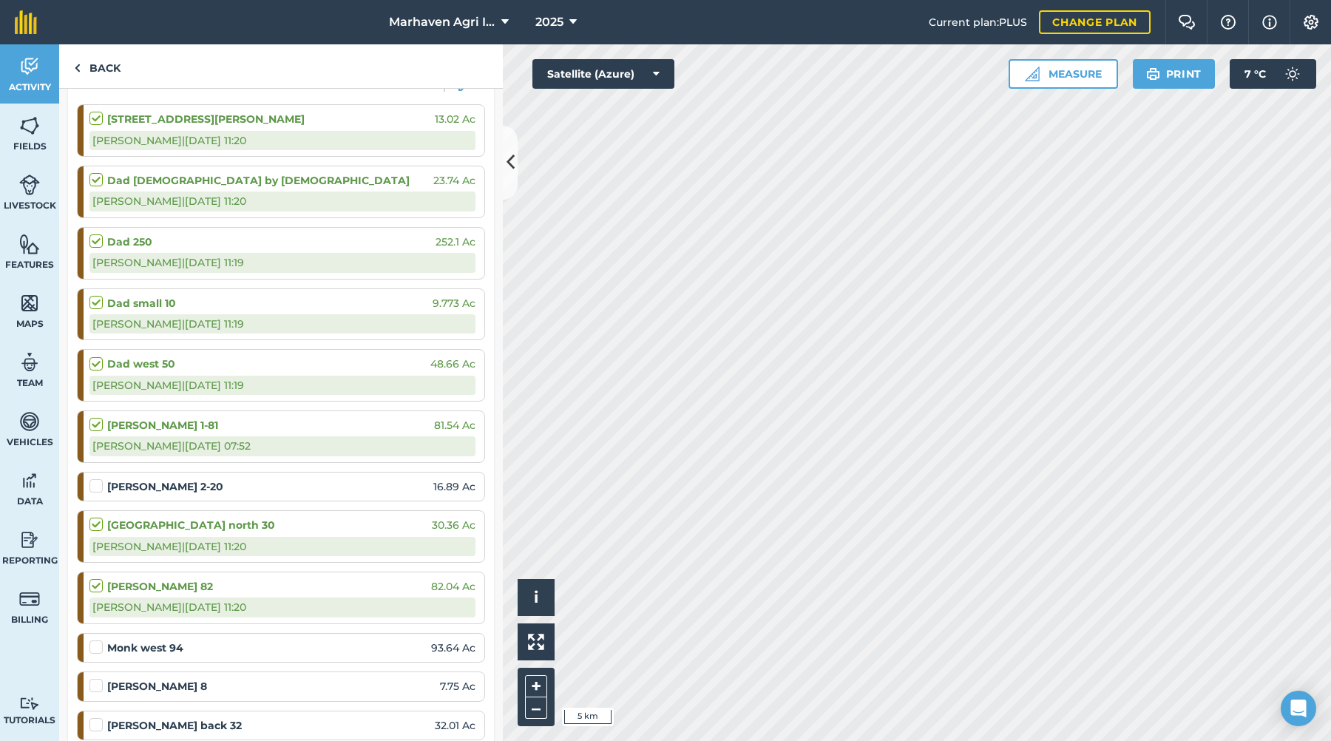
click at [101, 478] on label at bounding box center [98, 478] width 18 height 0
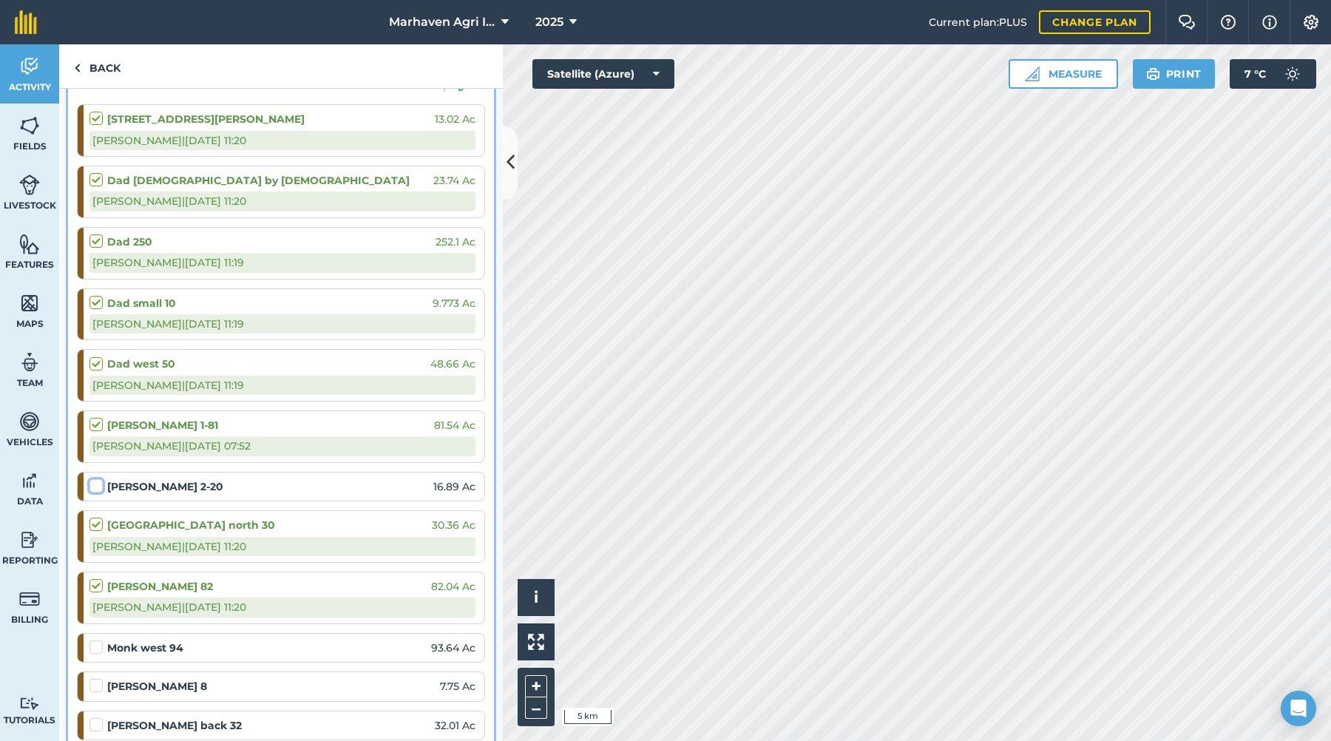
click at [99, 486] on input "checkbox" at bounding box center [94, 483] width 10 height 10
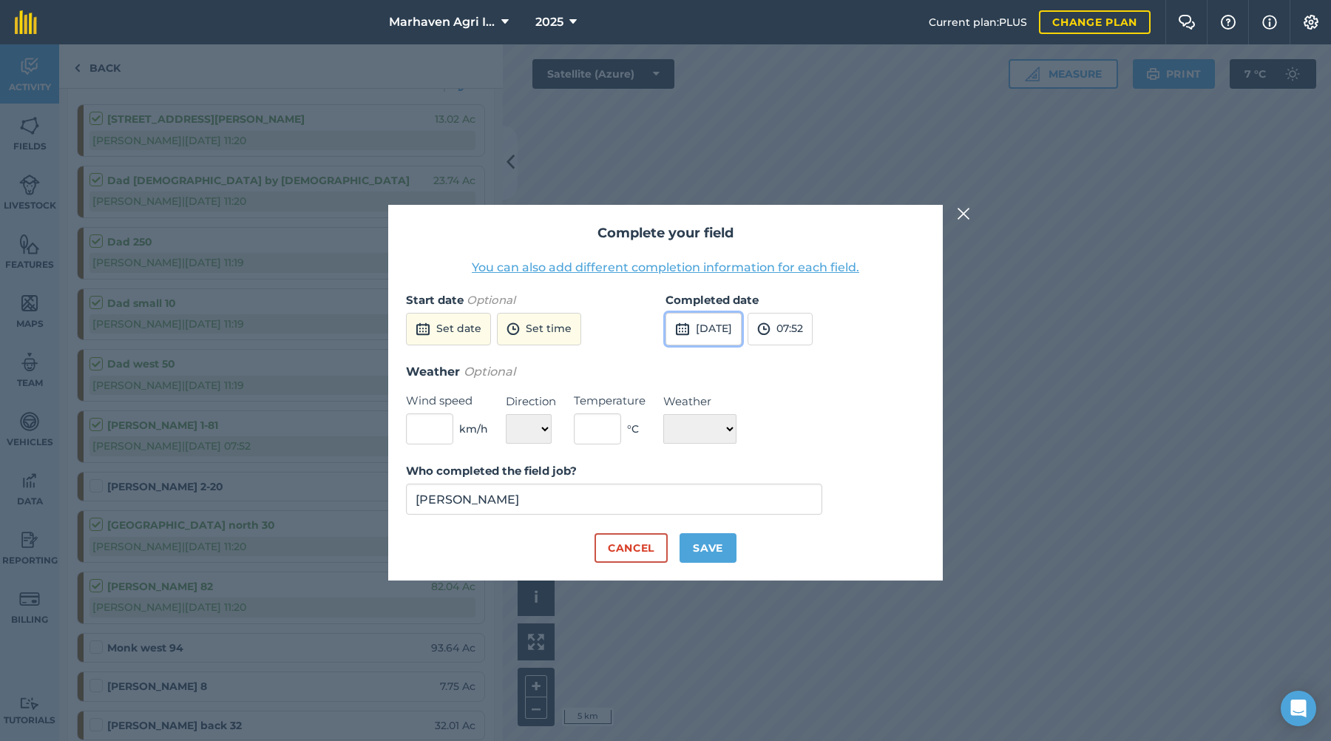
click at [731, 329] on button "[DATE]" at bounding box center [704, 329] width 76 height 33
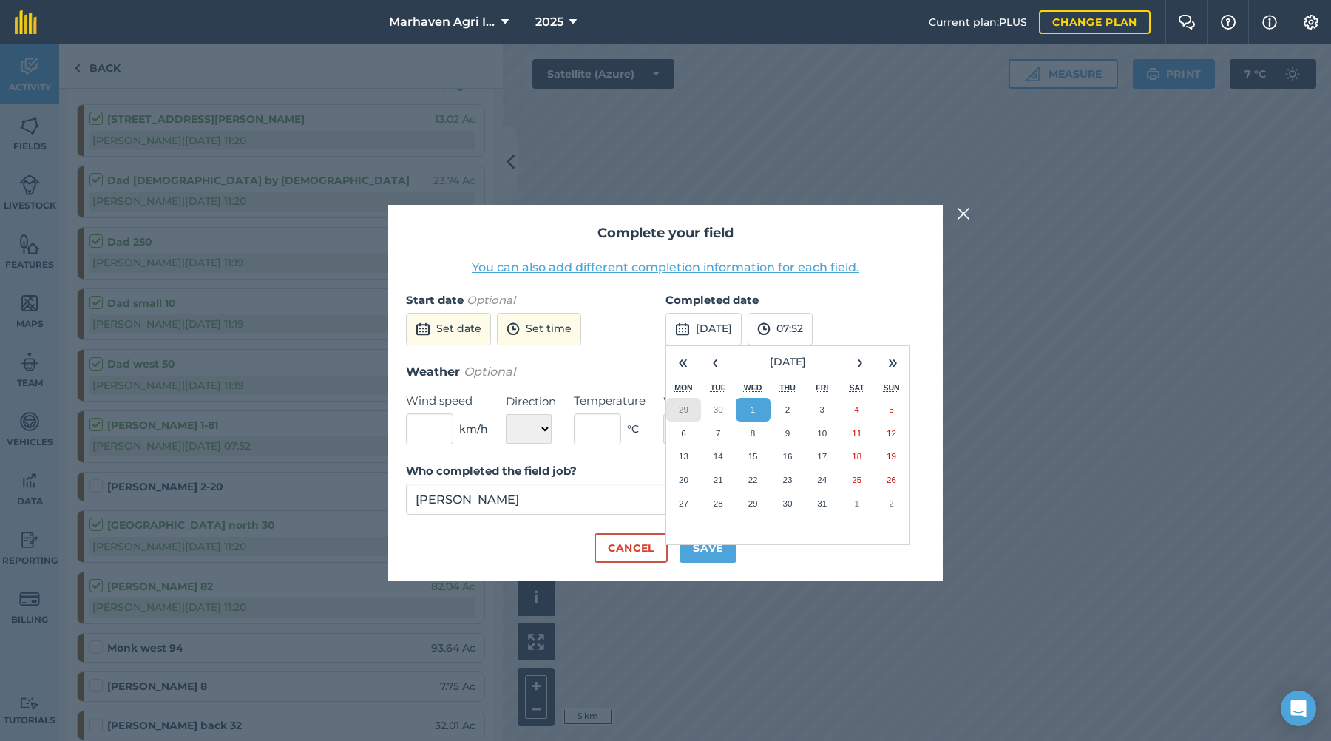
click at [691, 412] on button "29" at bounding box center [683, 410] width 35 height 24
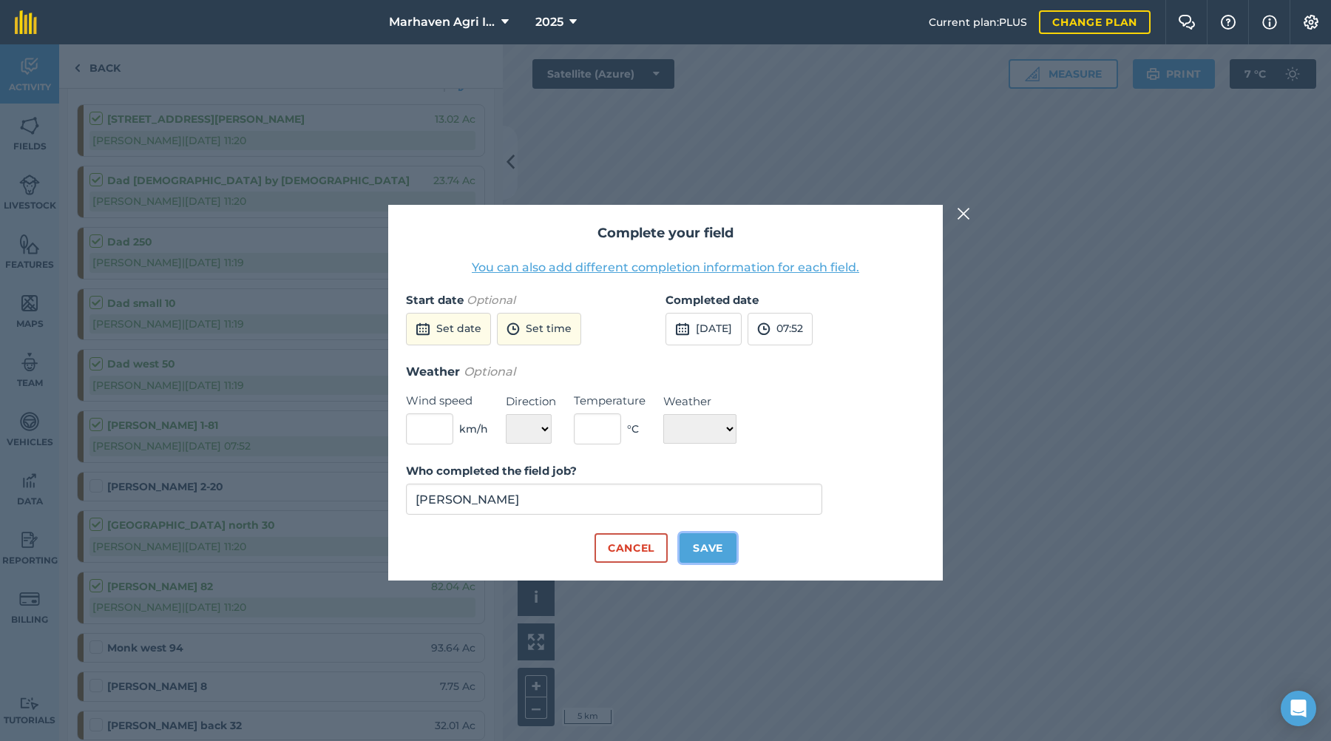
click at [711, 549] on button "Save" at bounding box center [708, 548] width 57 height 30
checkbox input "true"
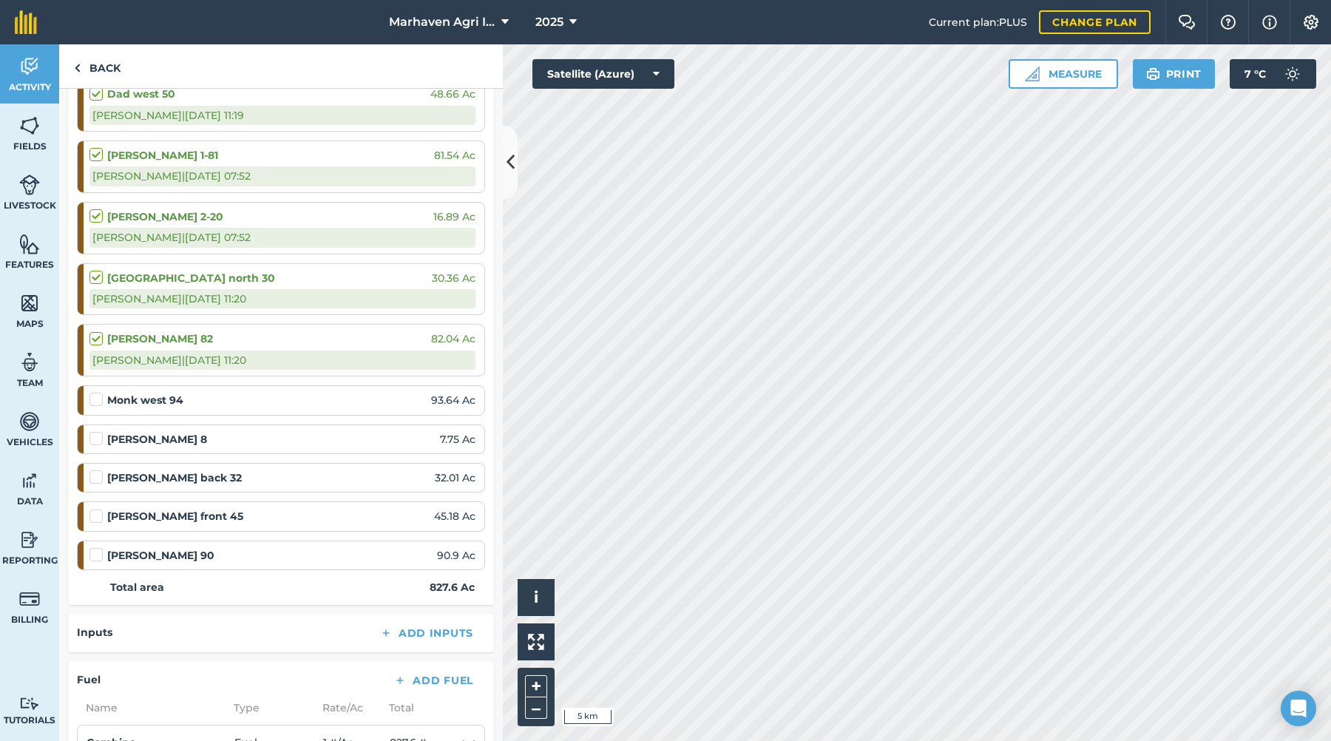
scroll to position [518, 0]
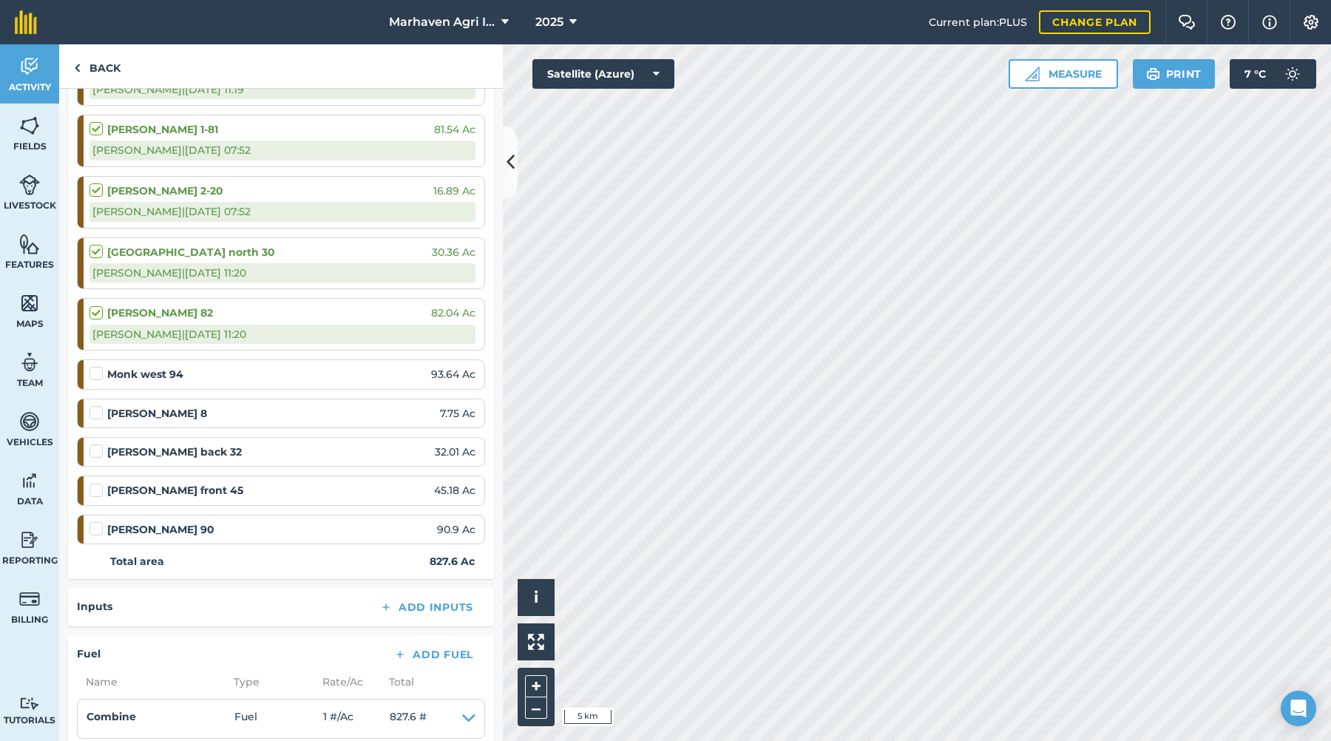
click at [94, 521] on label at bounding box center [98, 521] width 18 height 0
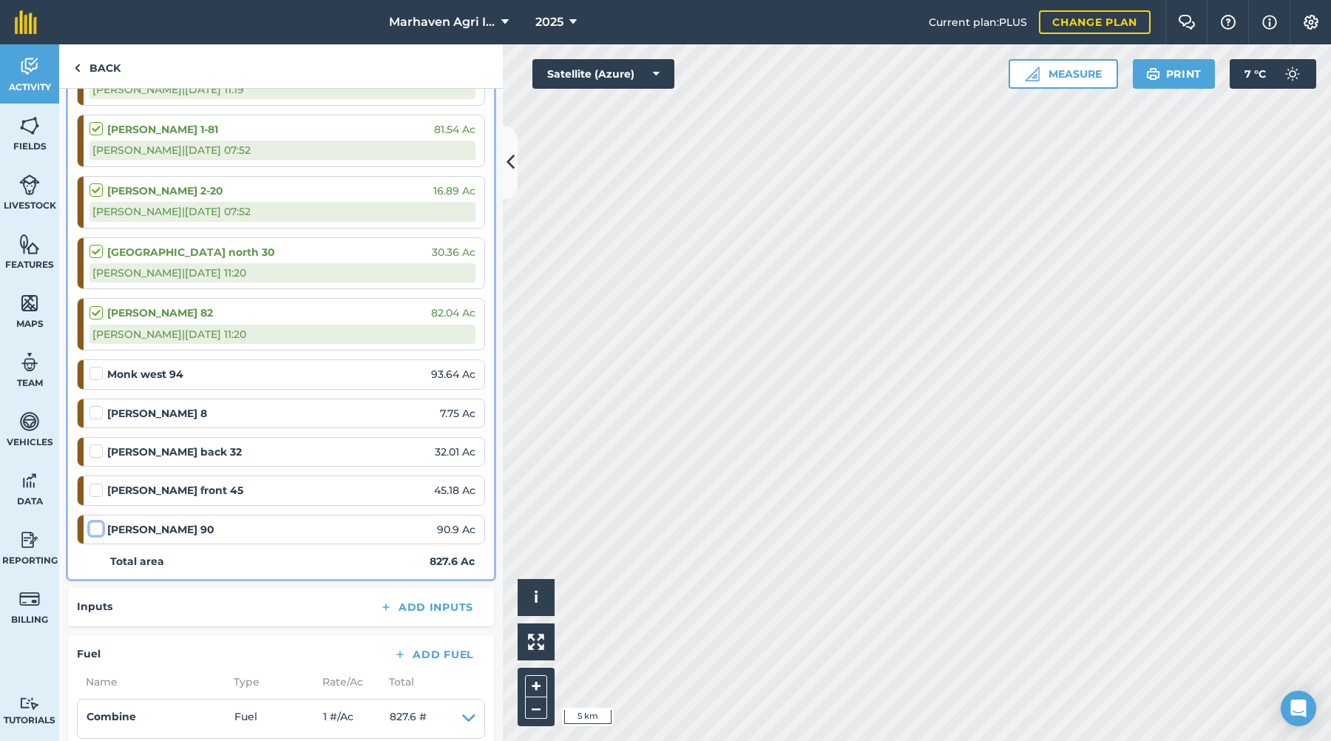
click at [94, 527] on input "checkbox" at bounding box center [94, 526] width 10 height 10
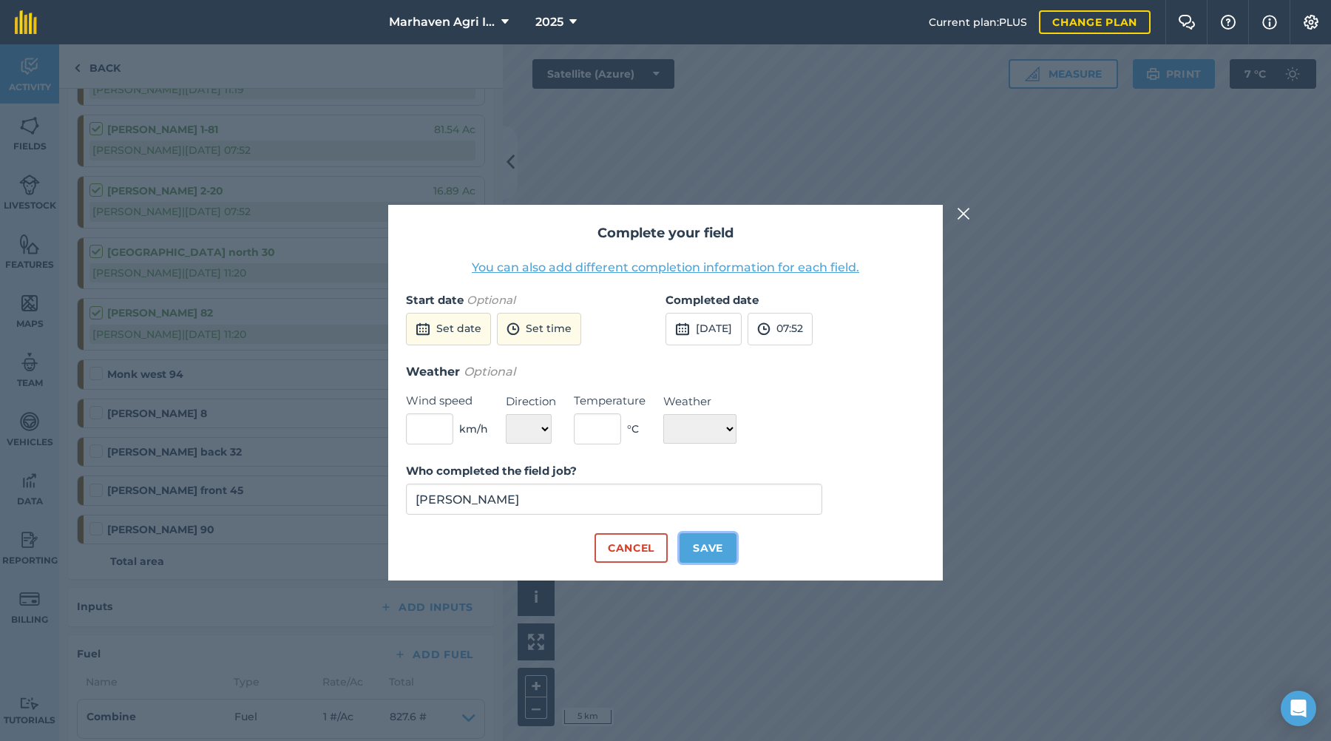
click at [708, 552] on button "Save" at bounding box center [708, 548] width 57 height 30
checkbox input "true"
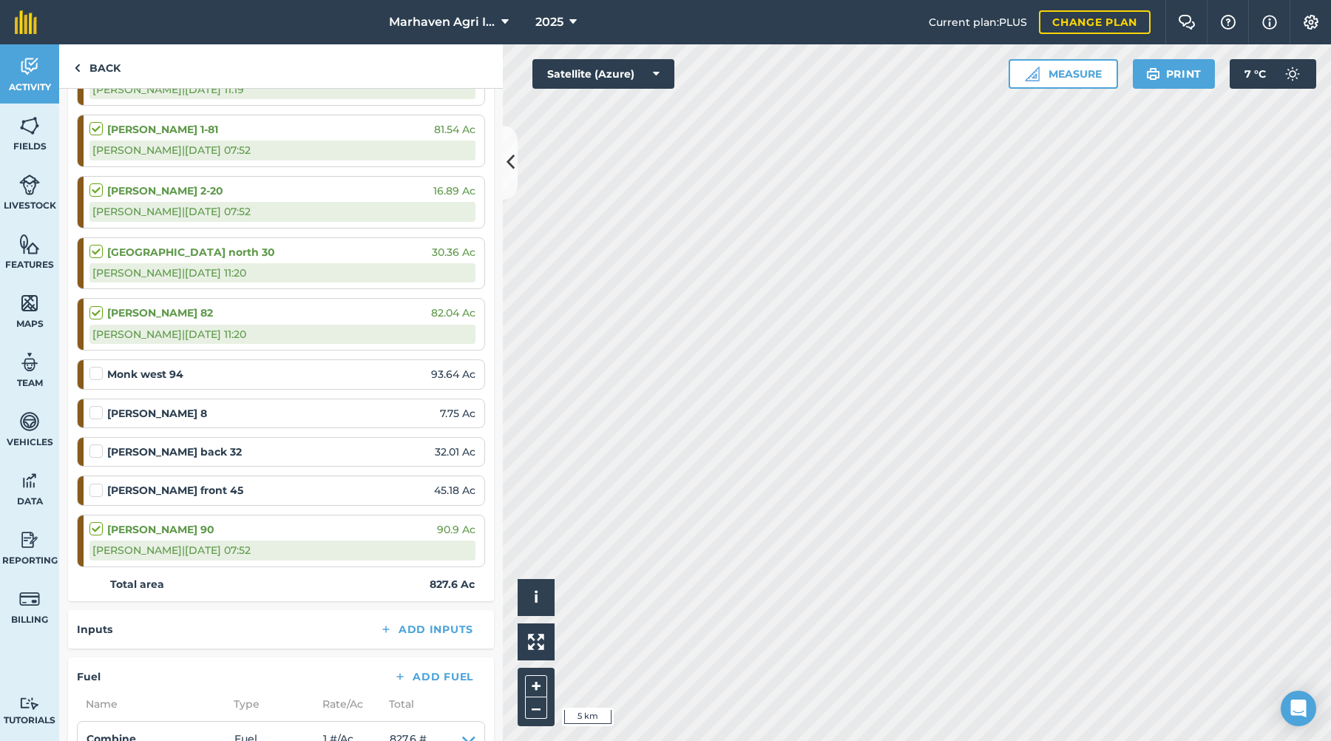
click at [100, 483] on label at bounding box center [98, 483] width 18 height 0
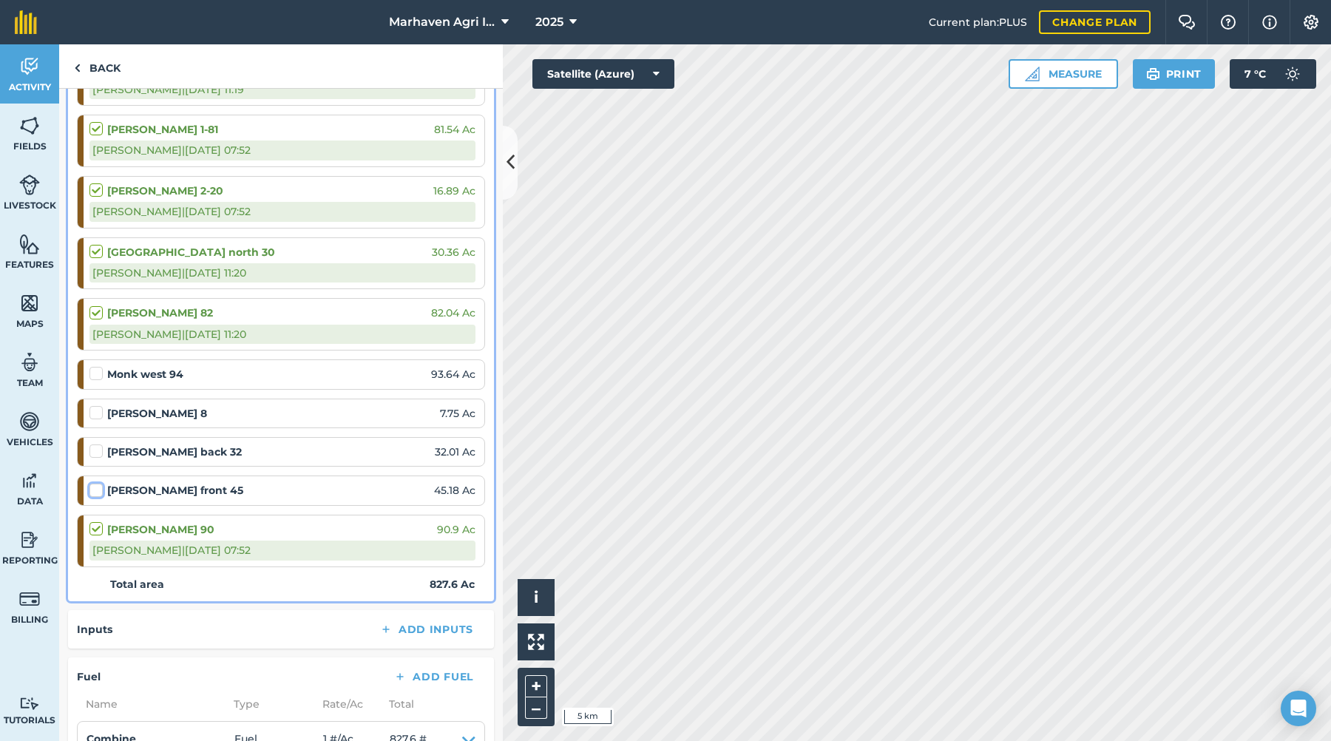
click at [99, 489] on input "checkbox" at bounding box center [94, 488] width 10 height 10
checkbox input "false"
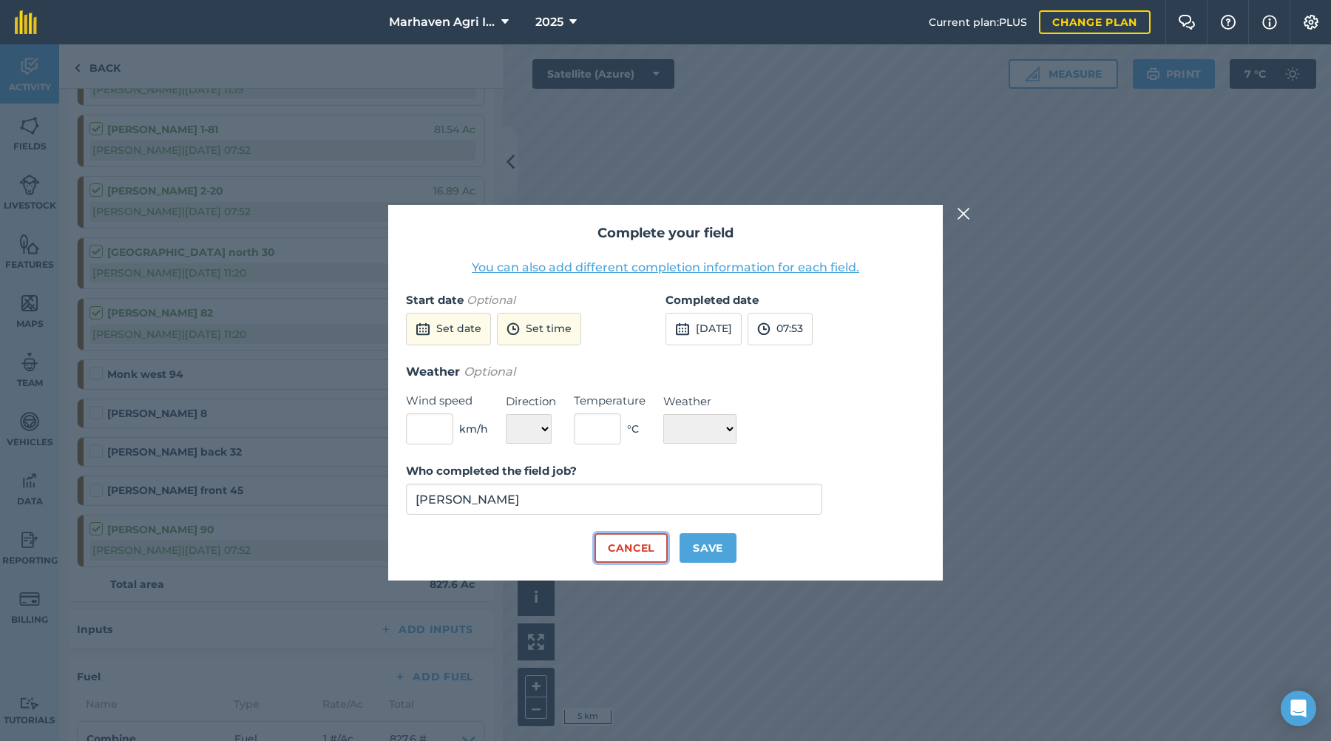
click at [609, 545] on button "Cancel" at bounding box center [631, 548] width 73 height 30
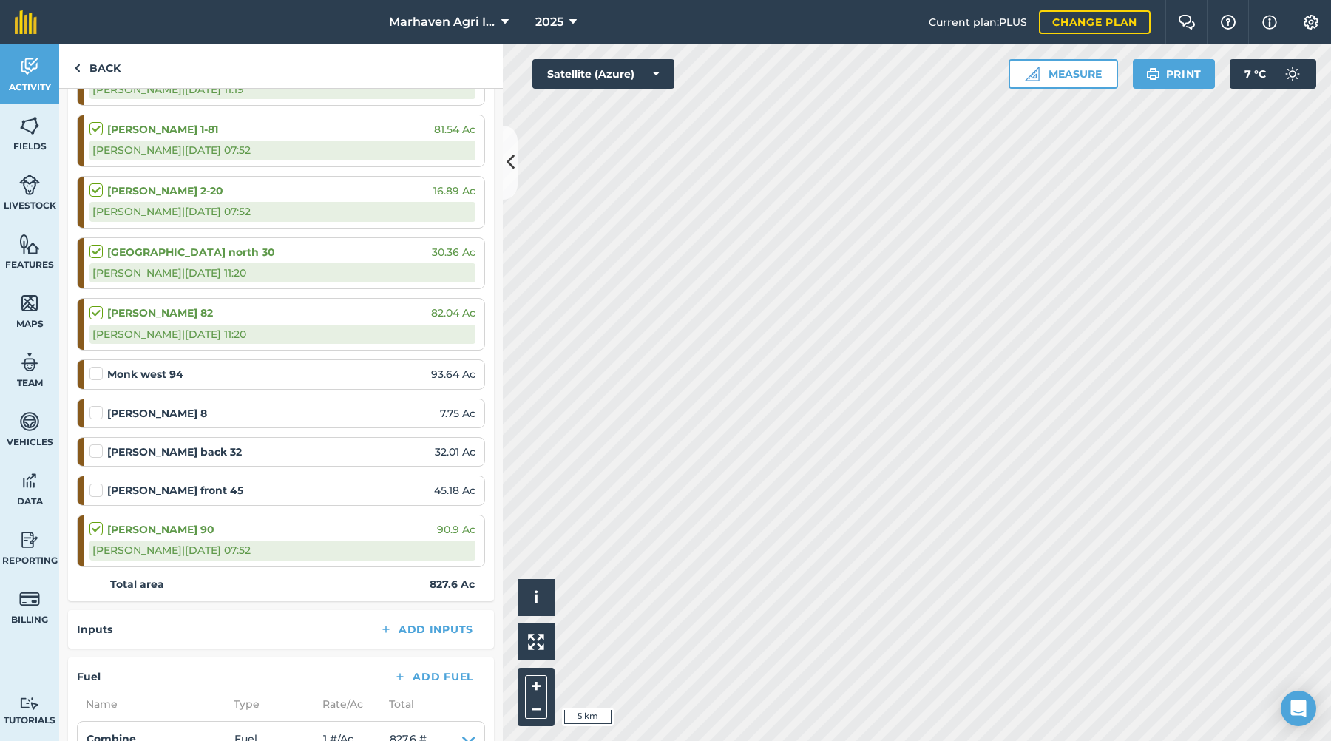
click at [101, 366] on label at bounding box center [98, 366] width 18 height 0
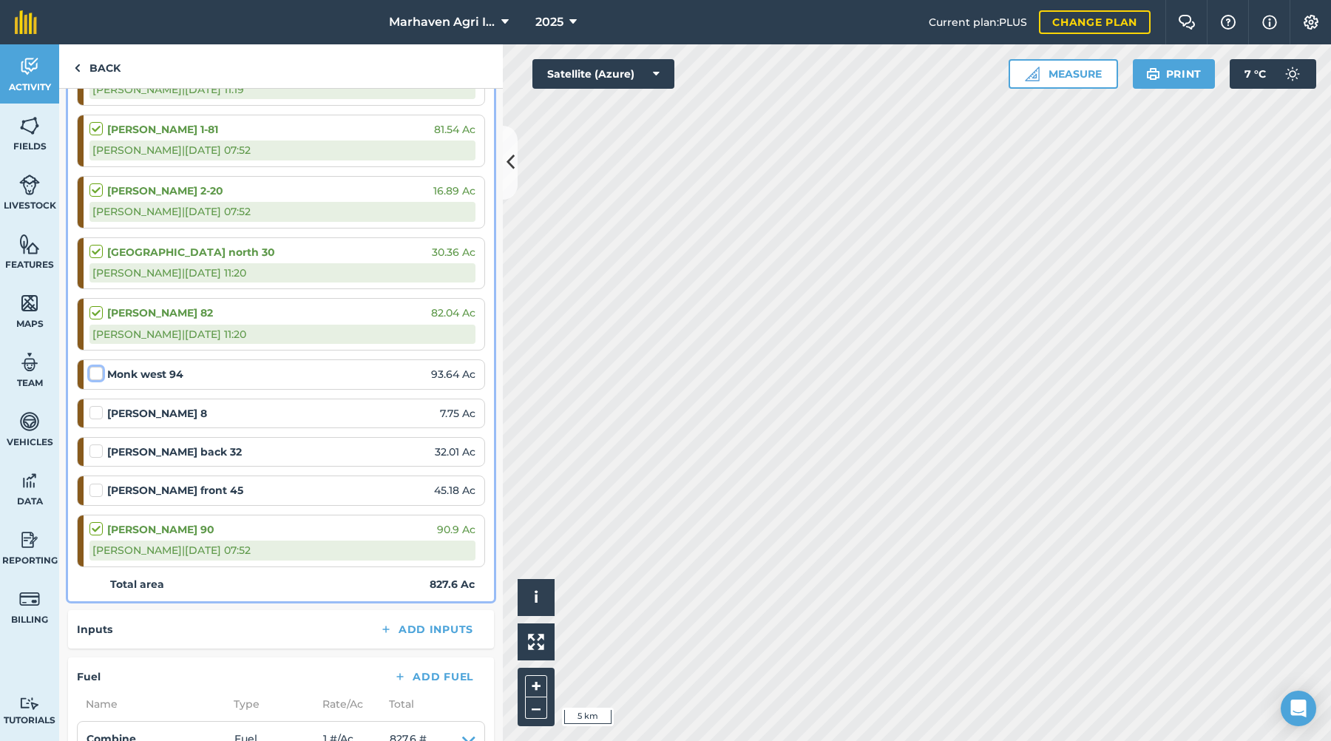
click at [99, 373] on input "checkbox" at bounding box center [94, 371] width 10 height 10
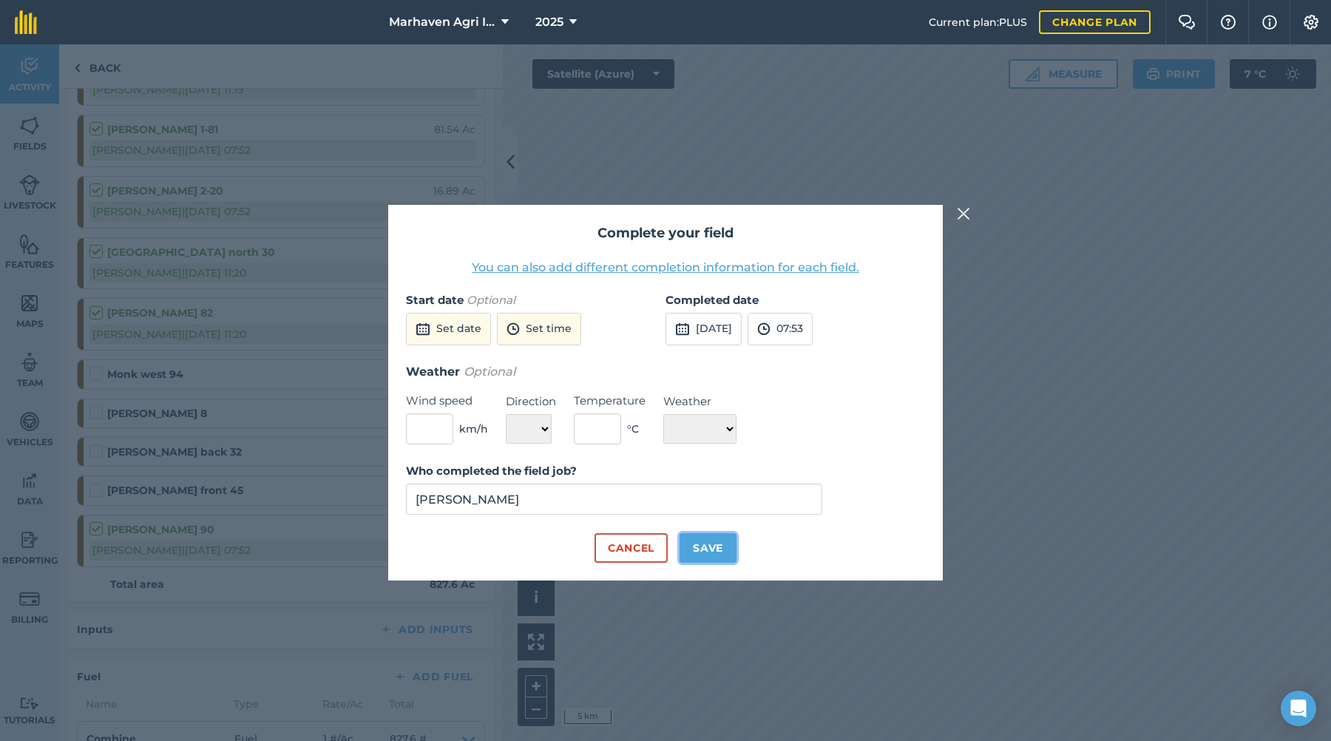
click at [709, 545] on button "Save" at bounding box center [708, 548] width 57 height 30
checkbox input "true"
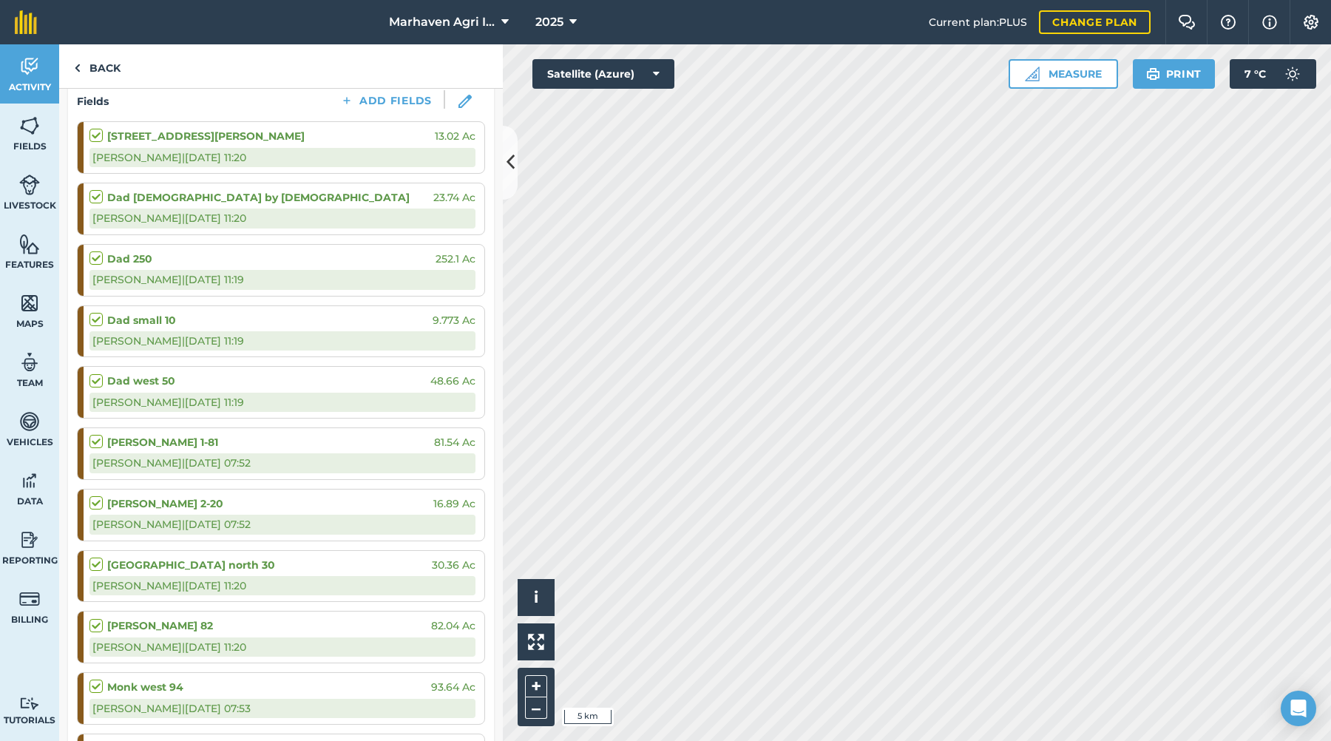
scroll to position [0, 0]
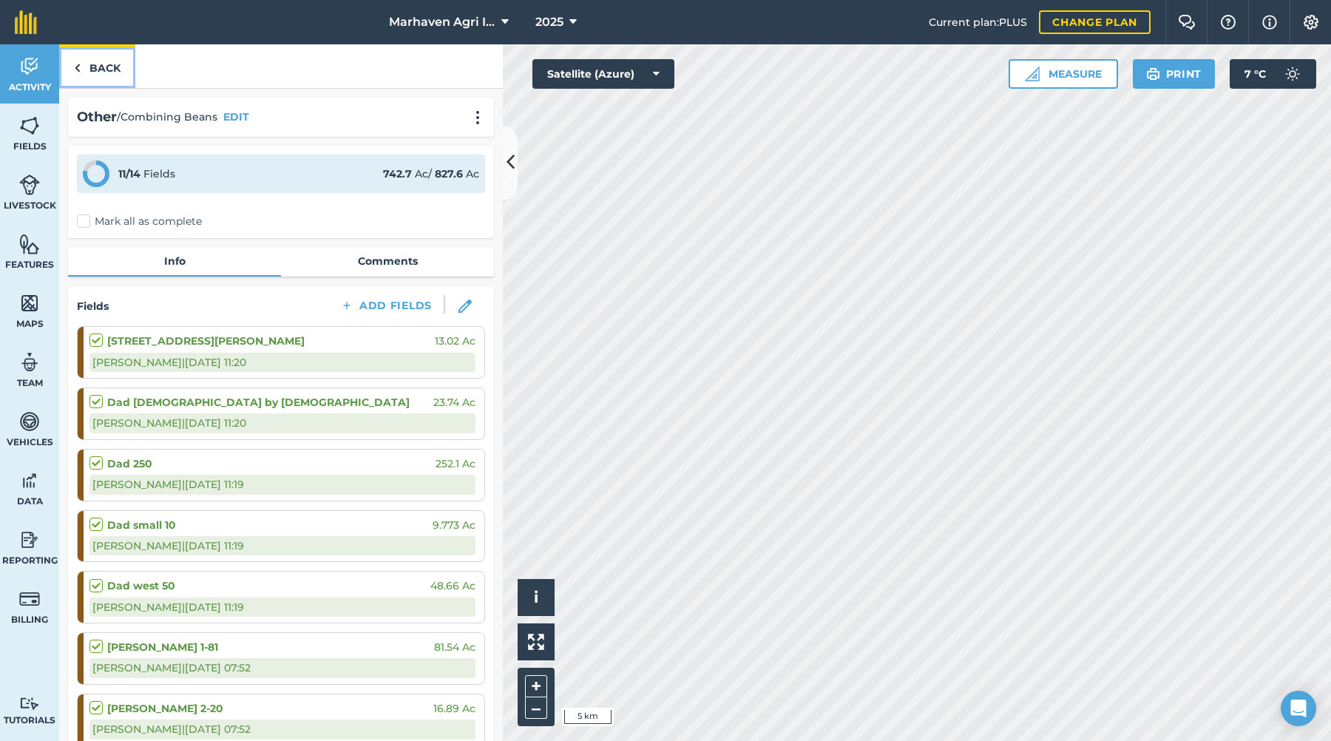
click at [95, 61] on link "Back" at bounding box center [97, 66] width 76 height 44
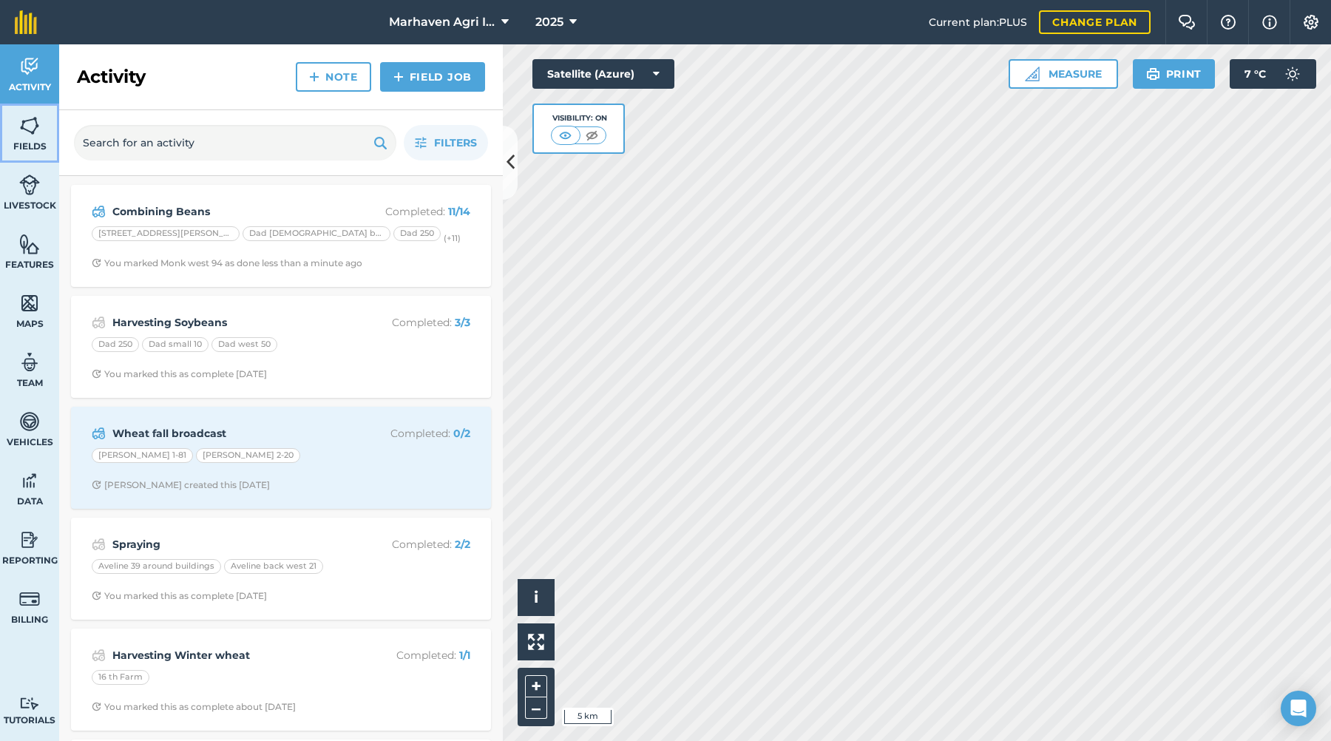
click at [37, 135] on img at bounding box center [29, 126] width 21 height 22
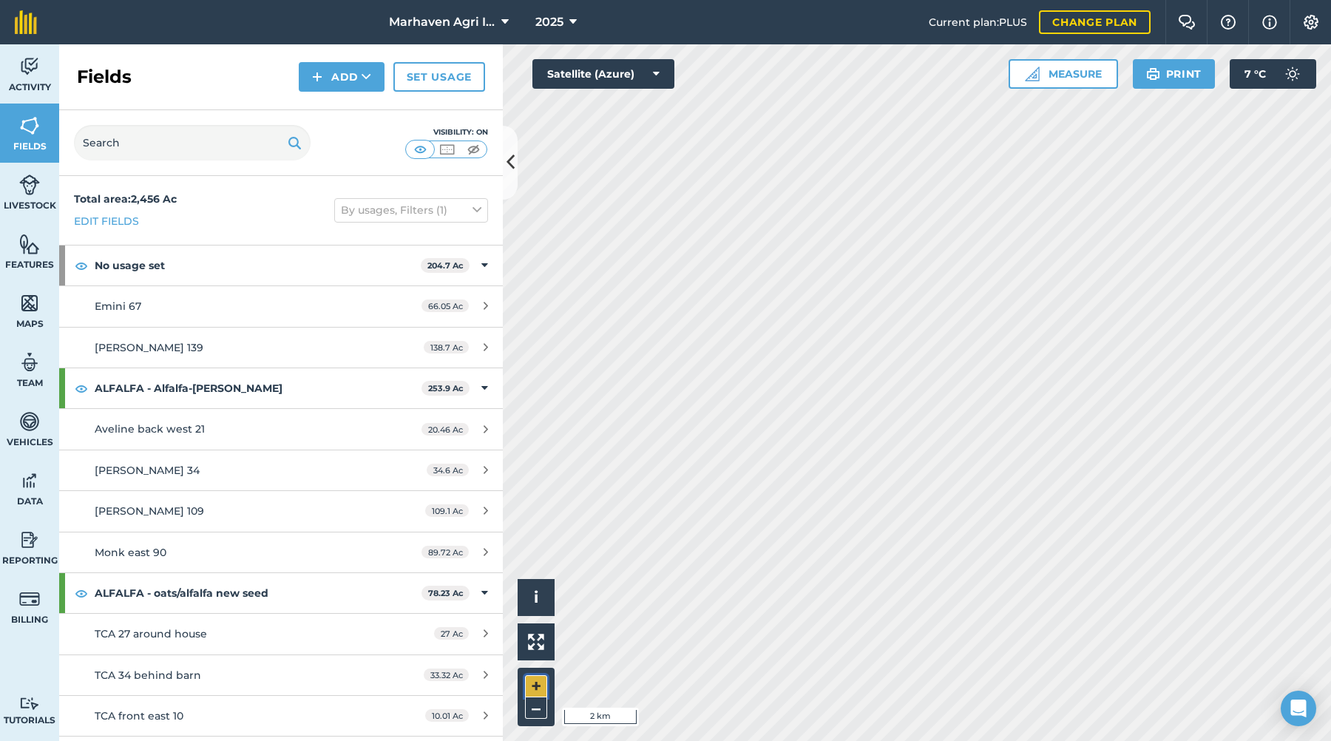
click at [536, 685] on button "+" at bounding box center [536, 686] width 22 height 22
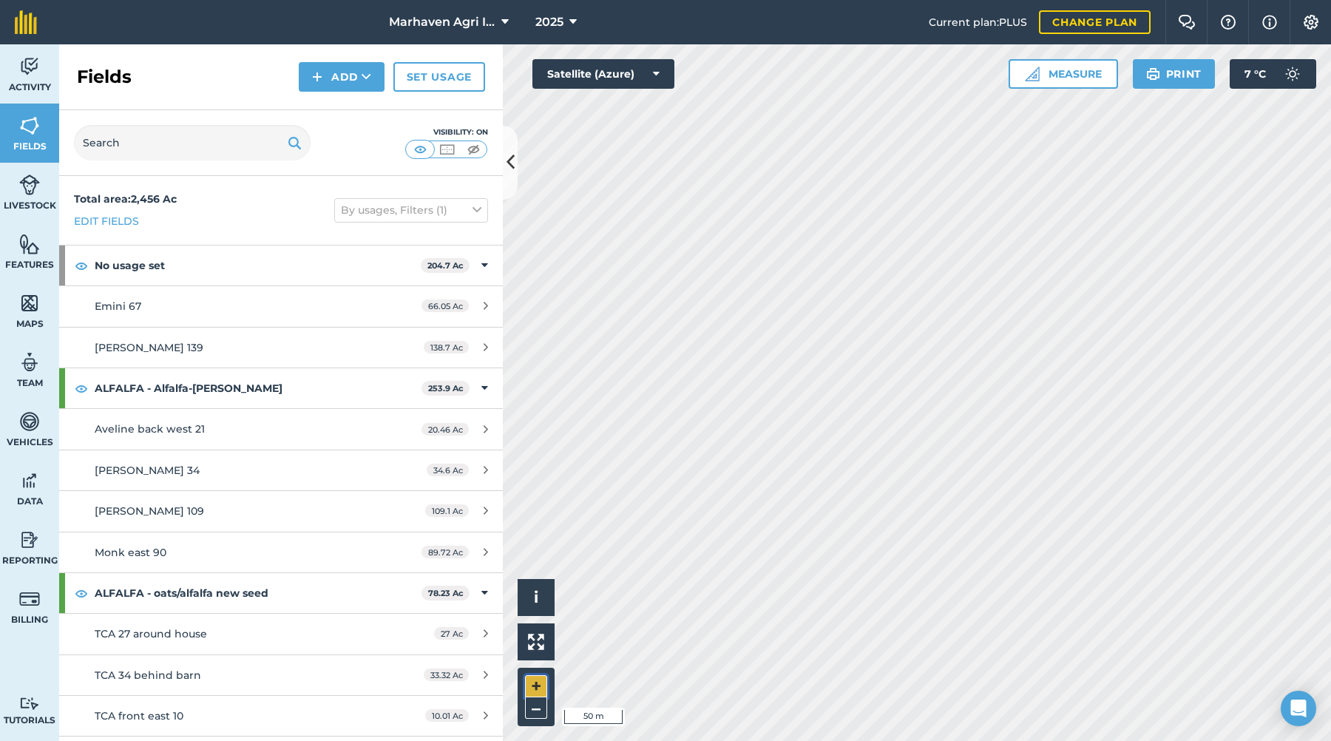
click at [536, 685] on button "+" at bounding box center [536, 686] width 22 height 22
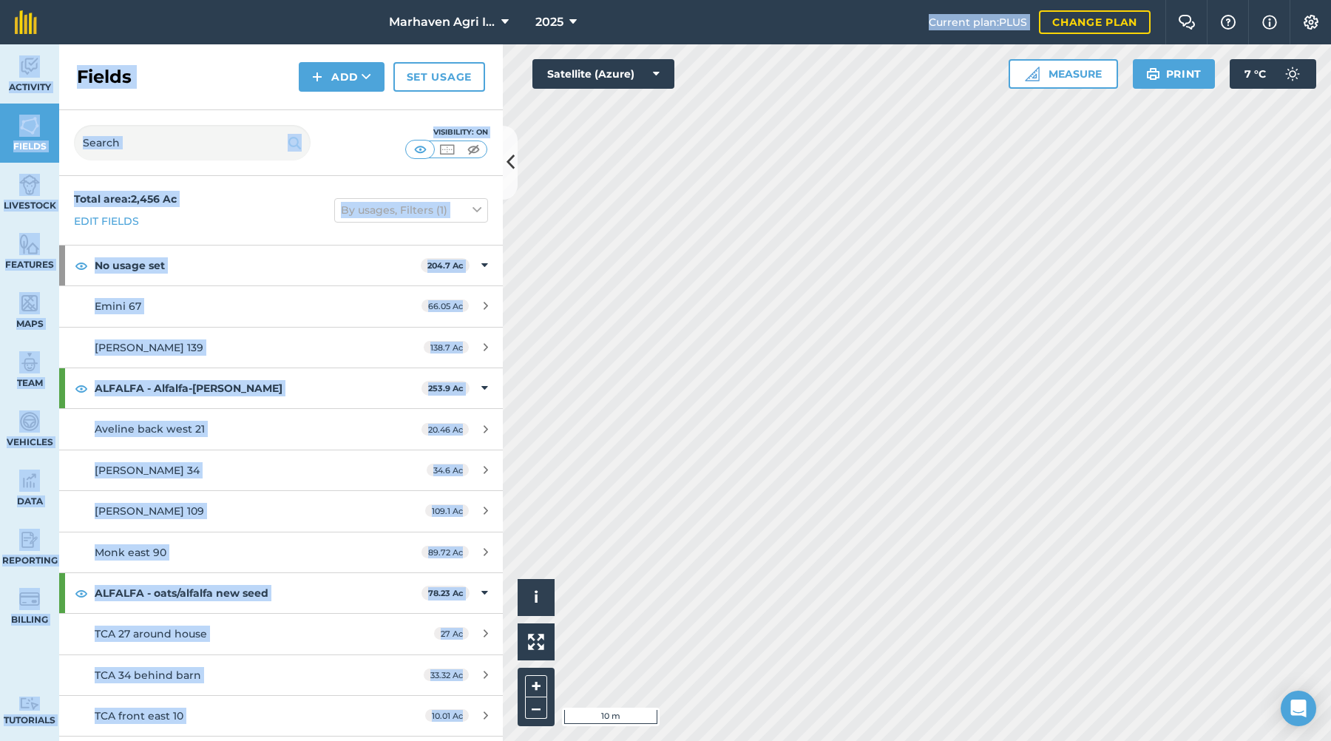
click at [842, 256] on div "Marhaven Agri Inc 2025 Current plan : PLUS Change plan Farm Chat Help Info Sett…" at bounding box center [665, 370] width 1331 height 741
